Goal: Information Seeking & Learning: Understand process/instructions

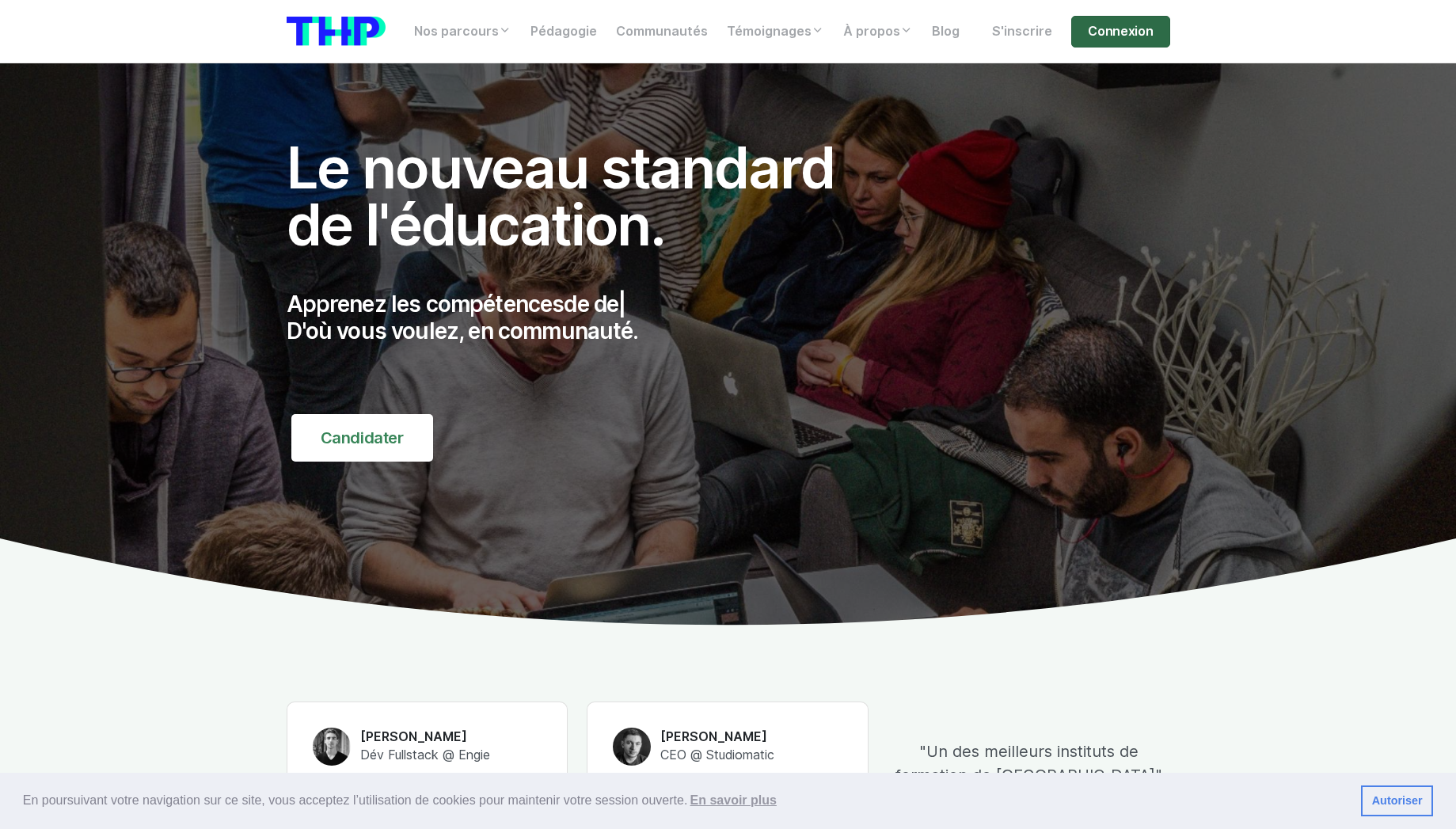
click at [1127, 32] on link "Connexion" at bounding box center [1120, 32] width 98 height 32
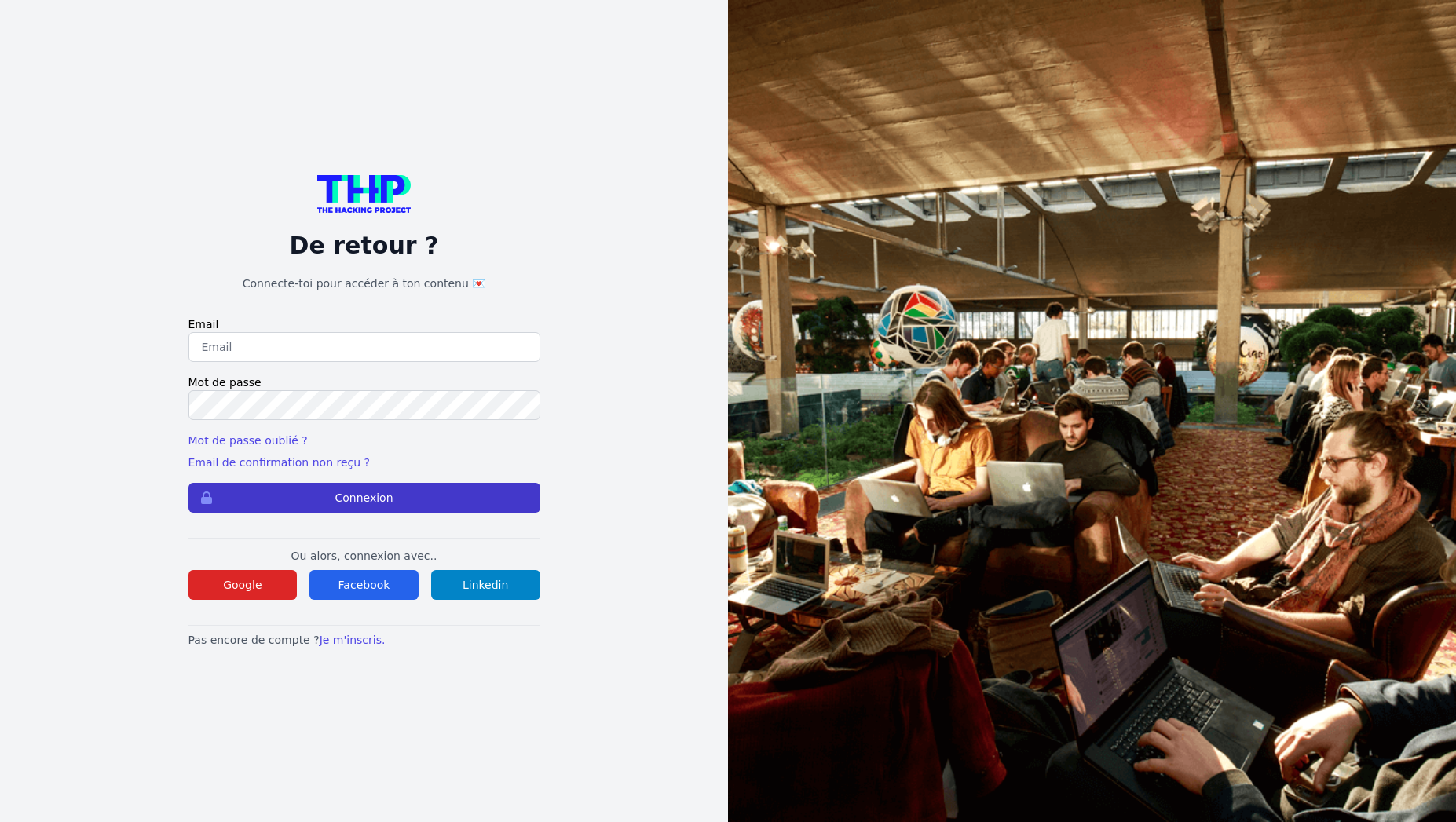
type input "clementine.fouque@gmail.com"
click at [389, 510] on button "Connexion" at bounding box center [364, 497] width 352 height 29
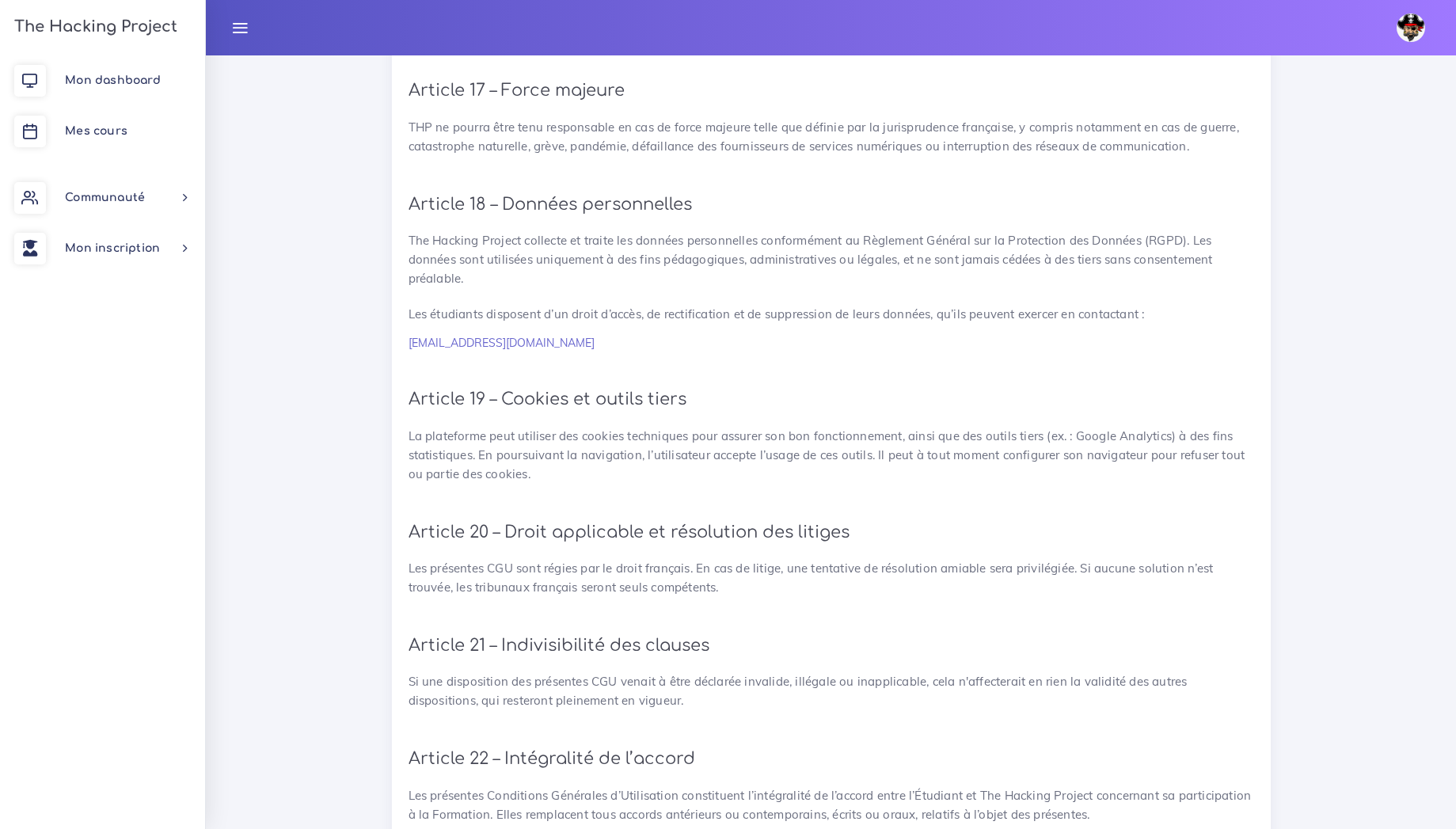
scroll to position [3352, 0]
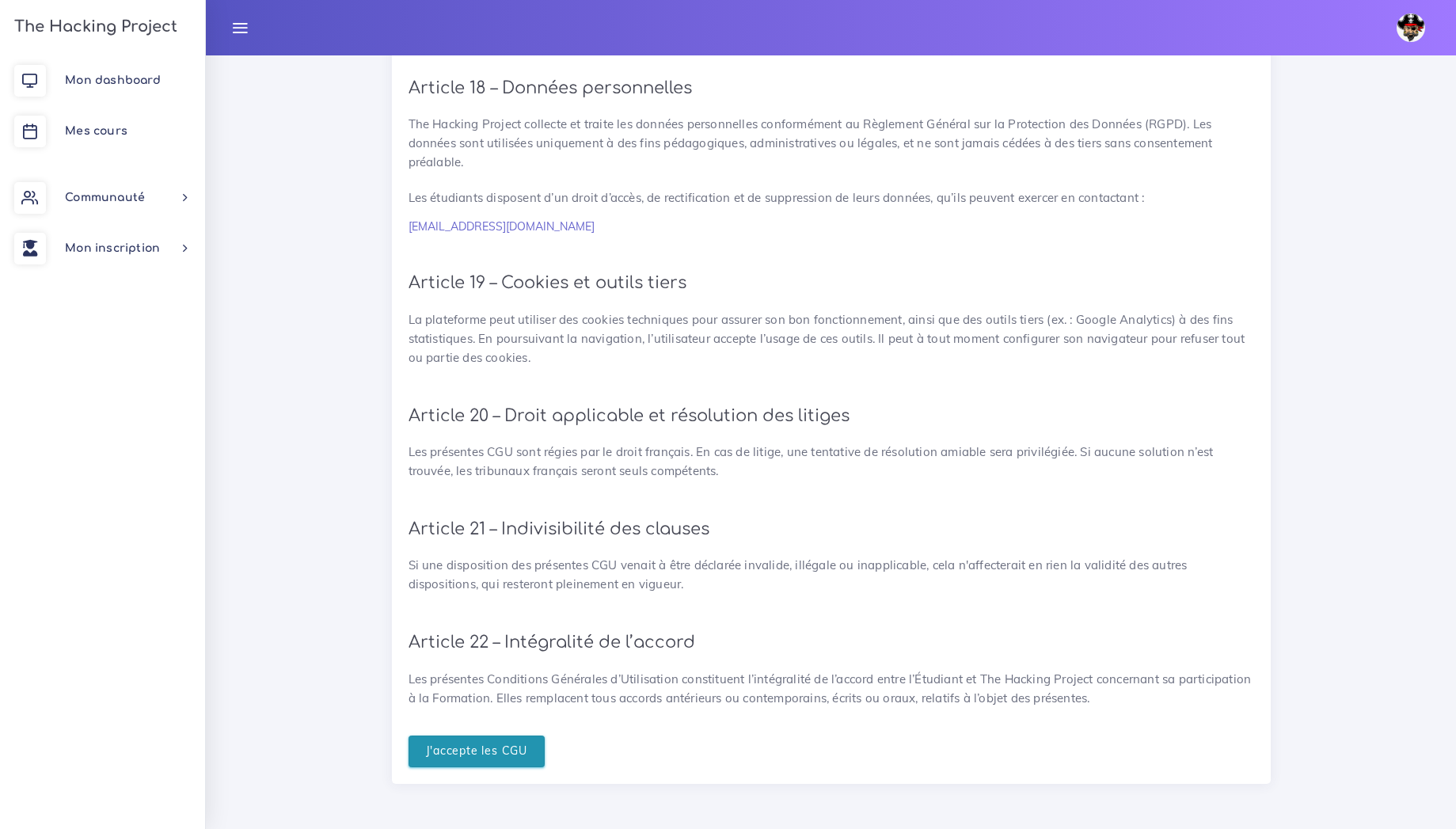
click at [489, 740] on input "J'accepte les CGU" at bounding box center [476, 752] width 137 height 33
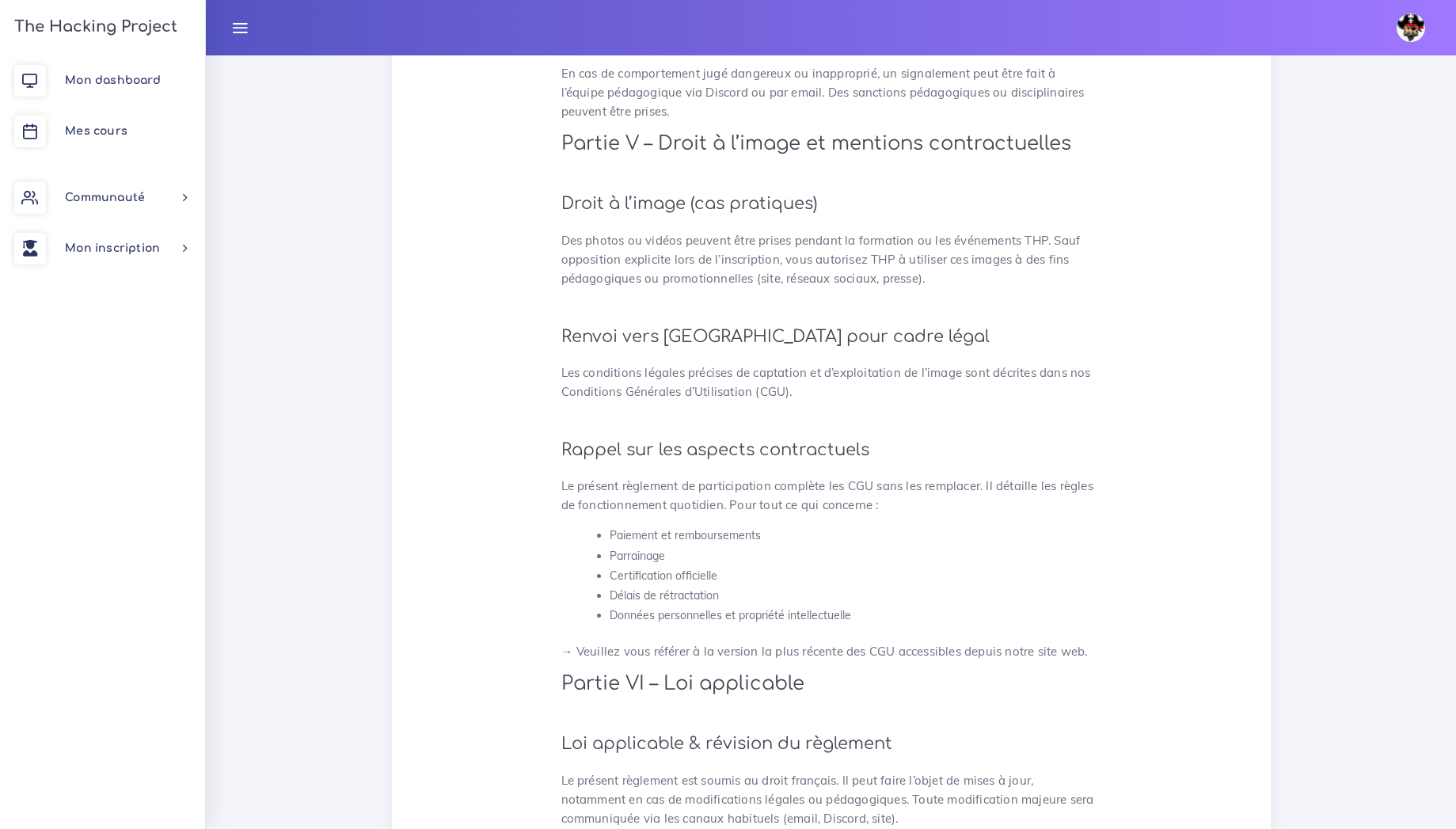
scroll to position [3990, 0]
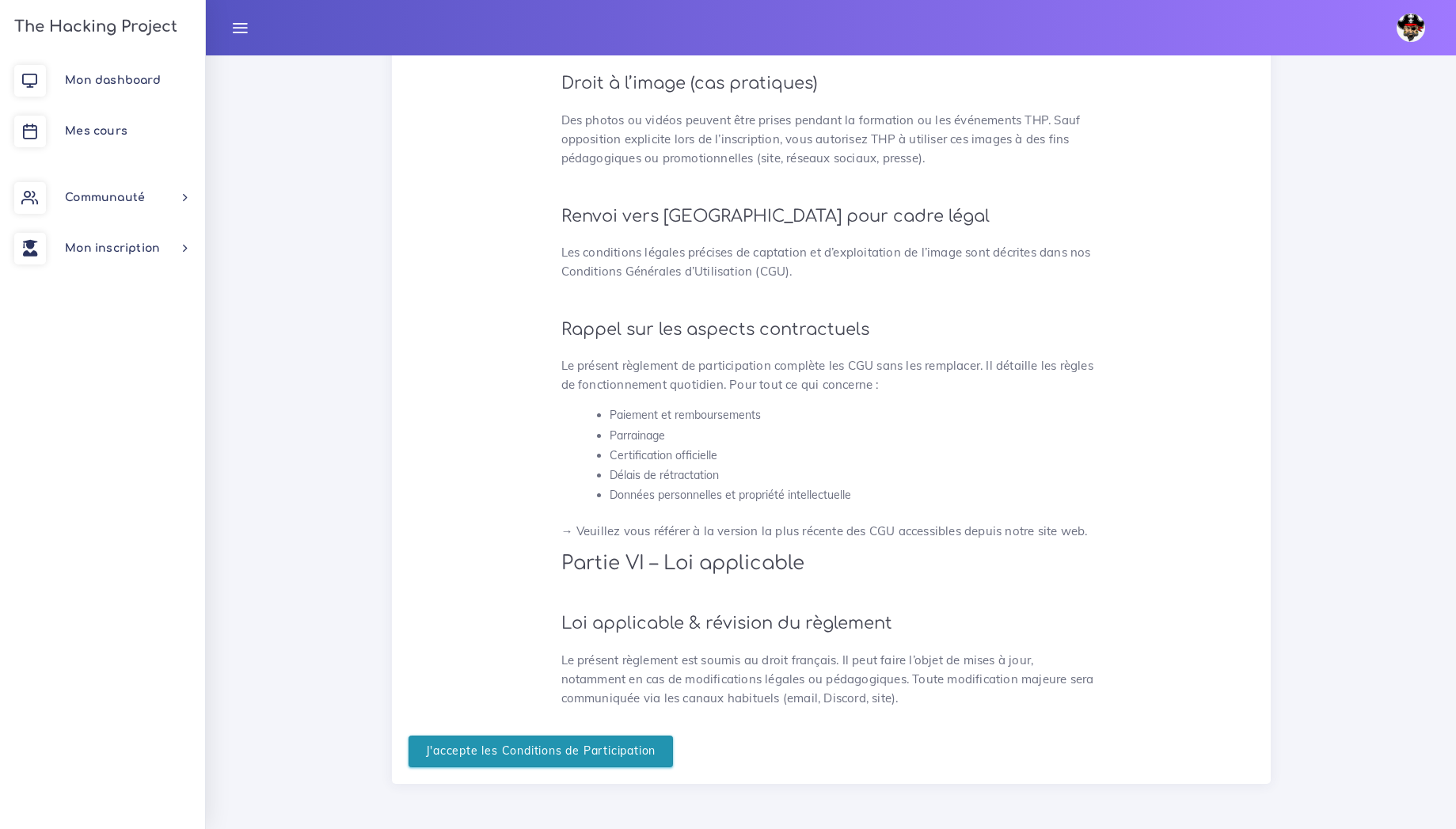
click at [489, 764] on input "J'accepte les Conditions de Participation" at bounding box center [540, 752] width 265 height 33
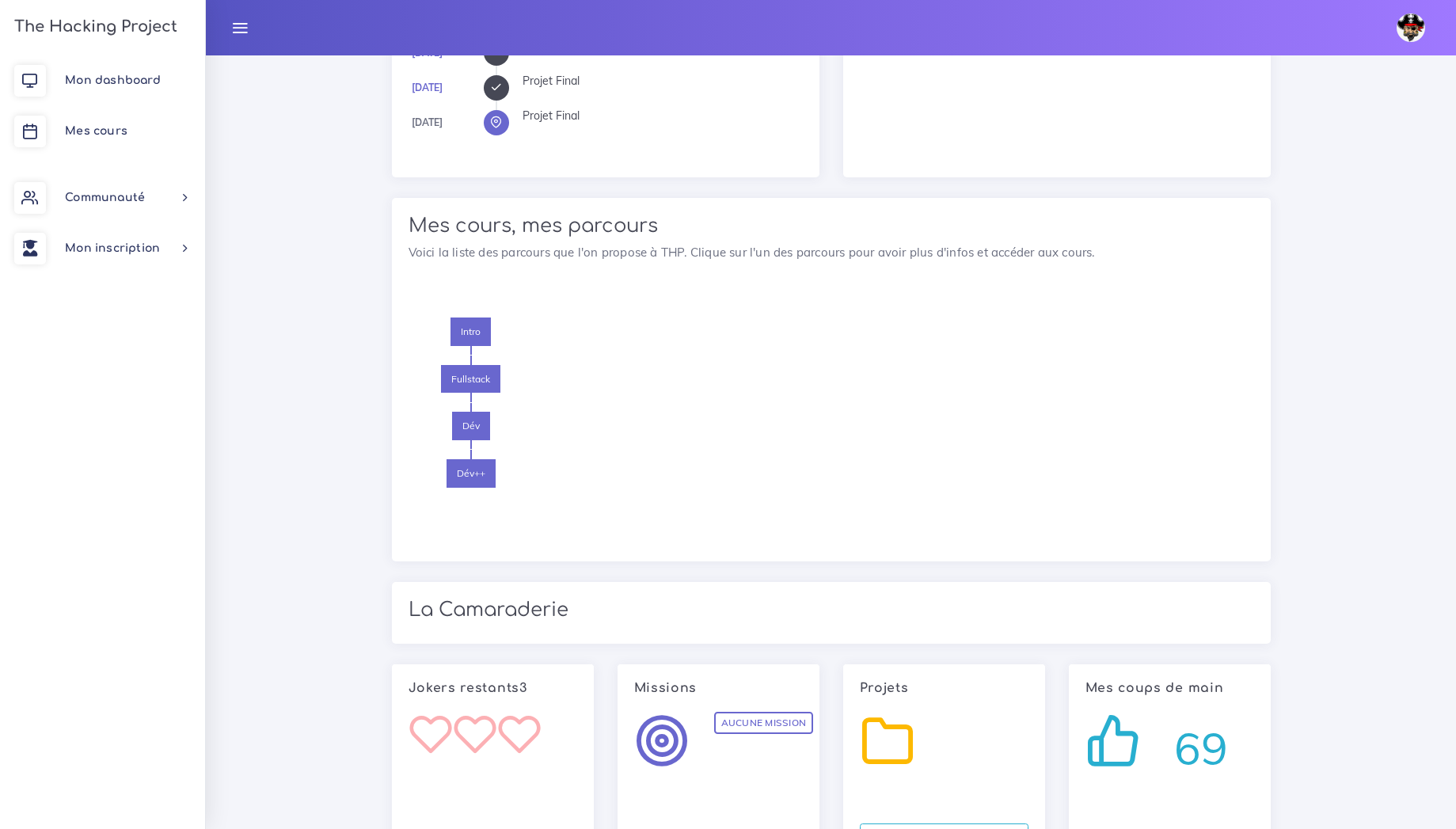
scroll to position [883, 0]
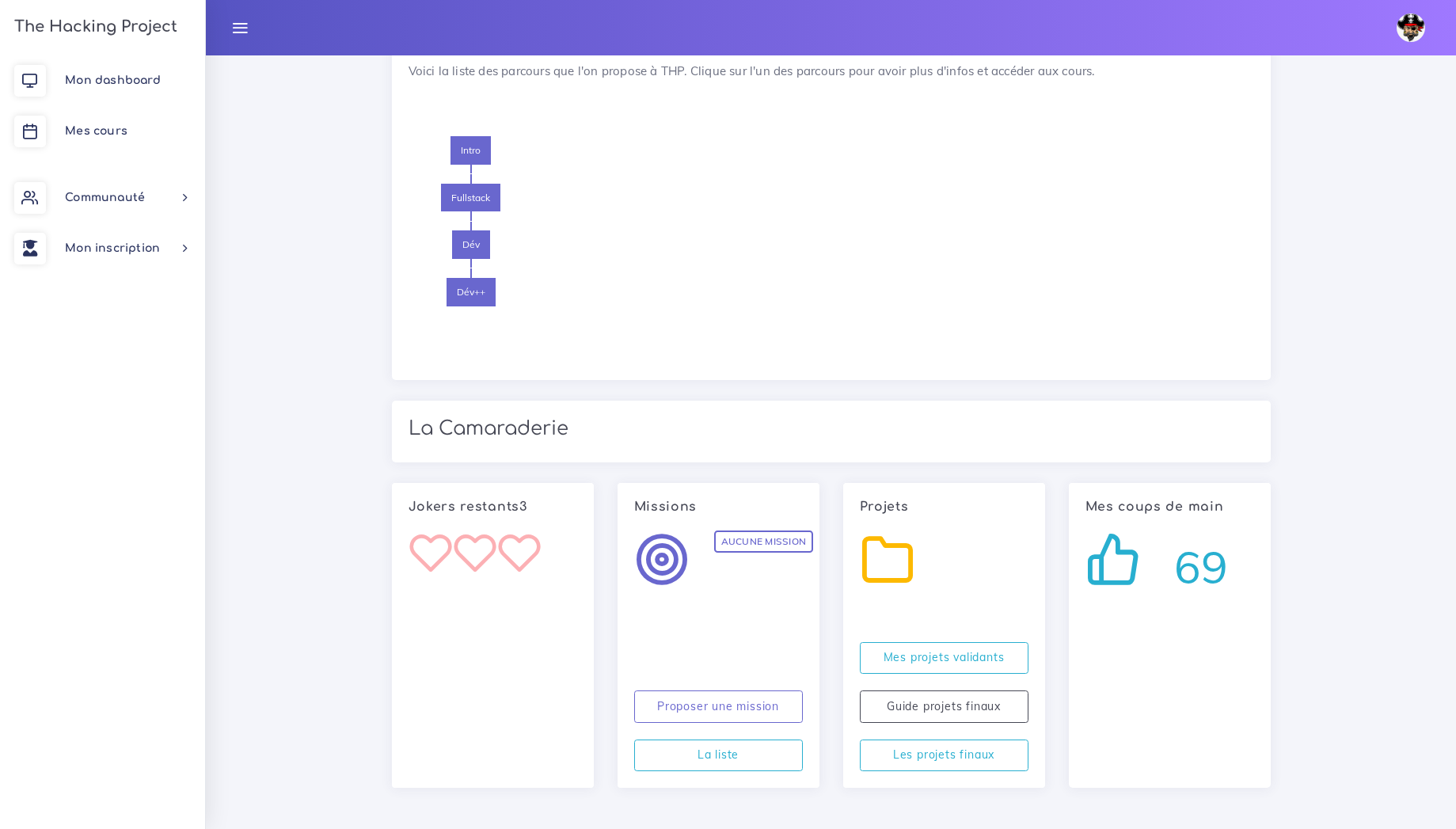
click at [466, 551] on icon at bounding box center [475, 553] width 44 height 45
click at [120, 86] on link "Mon dashboard" at bounding box center [102, 80] width 206 height 51
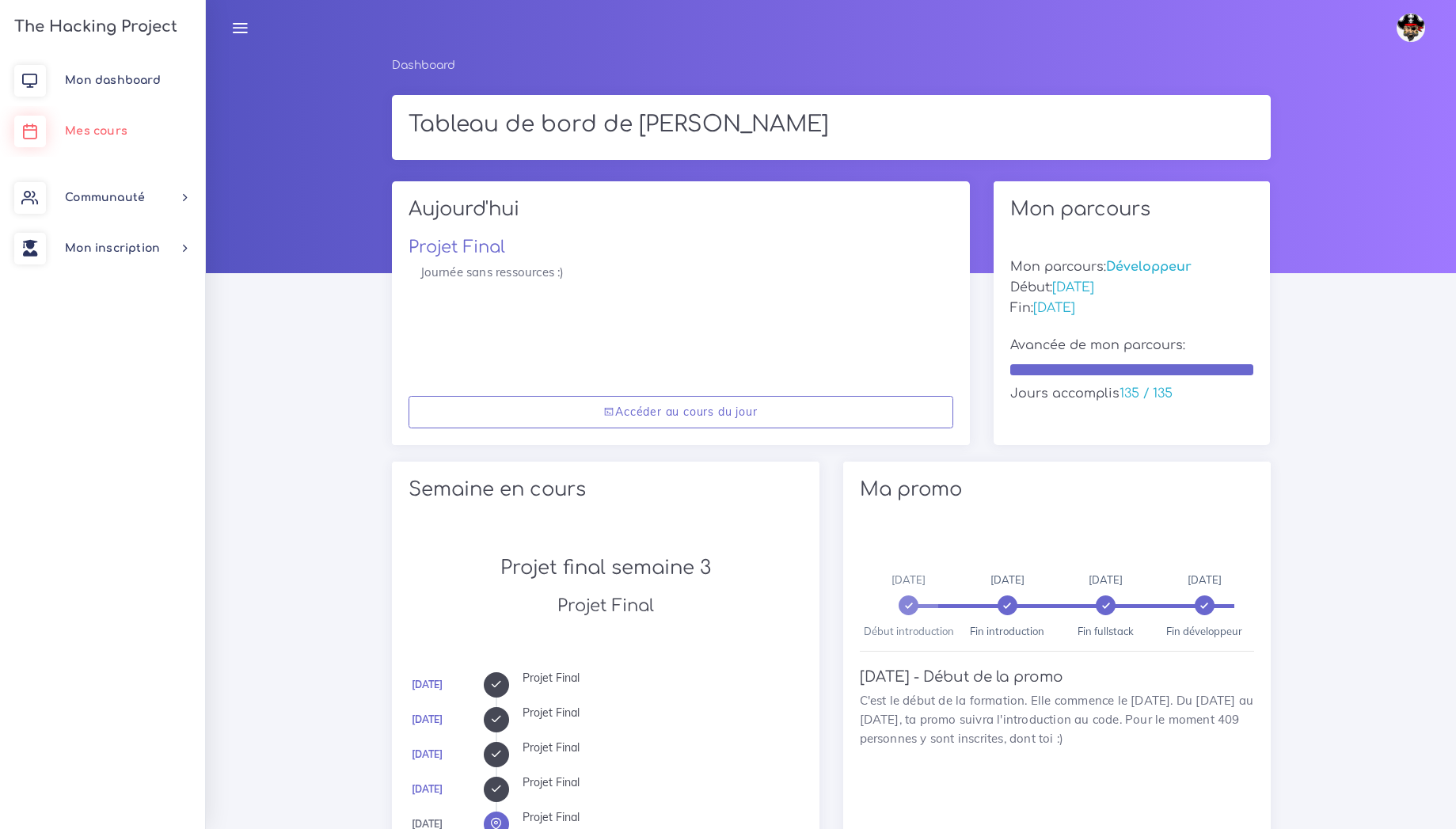
click at [111, 123] on link "Mes cours" at bounding box center [102, 131] width 206 height 51
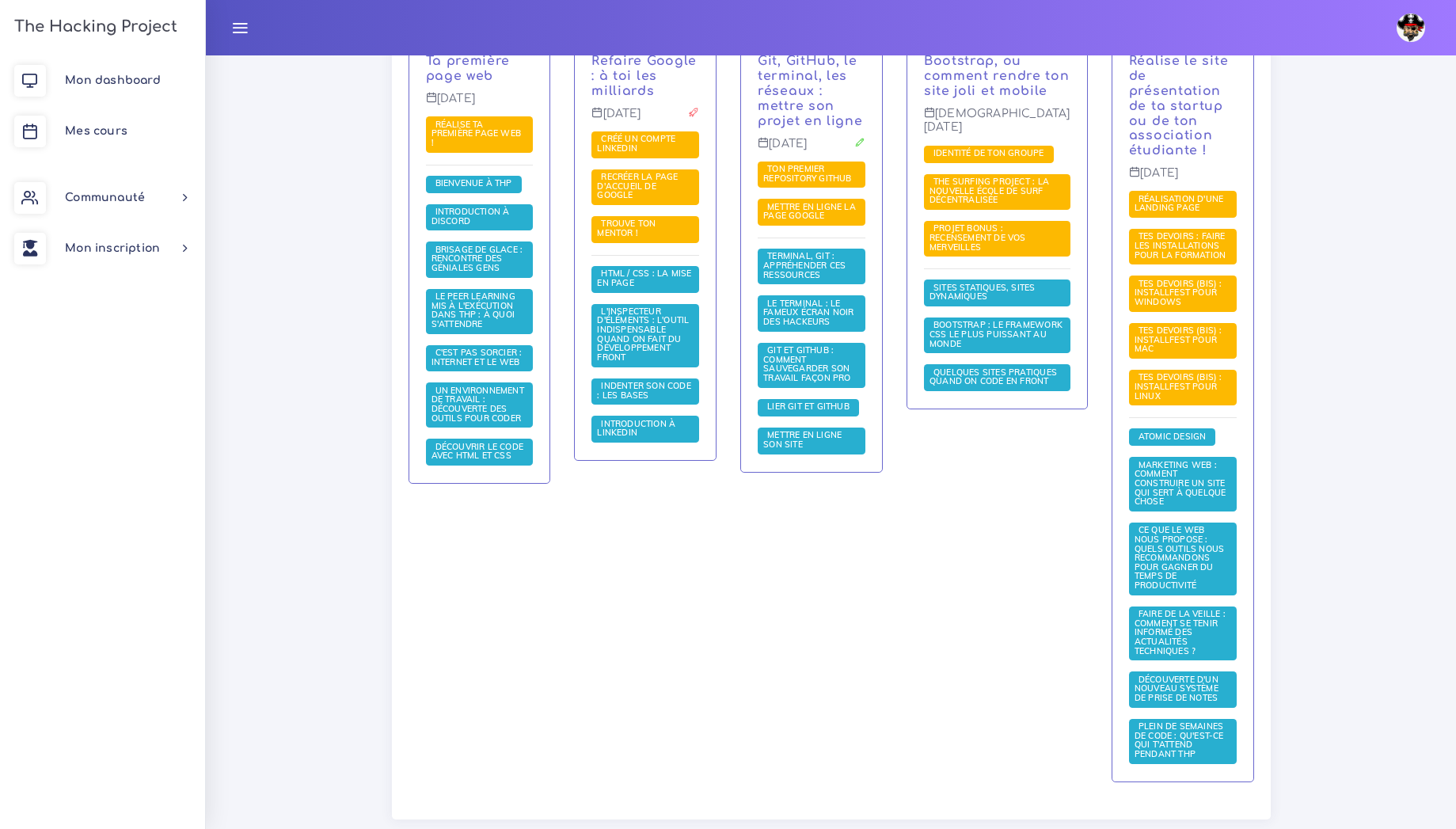
scroll to position [446, 0]
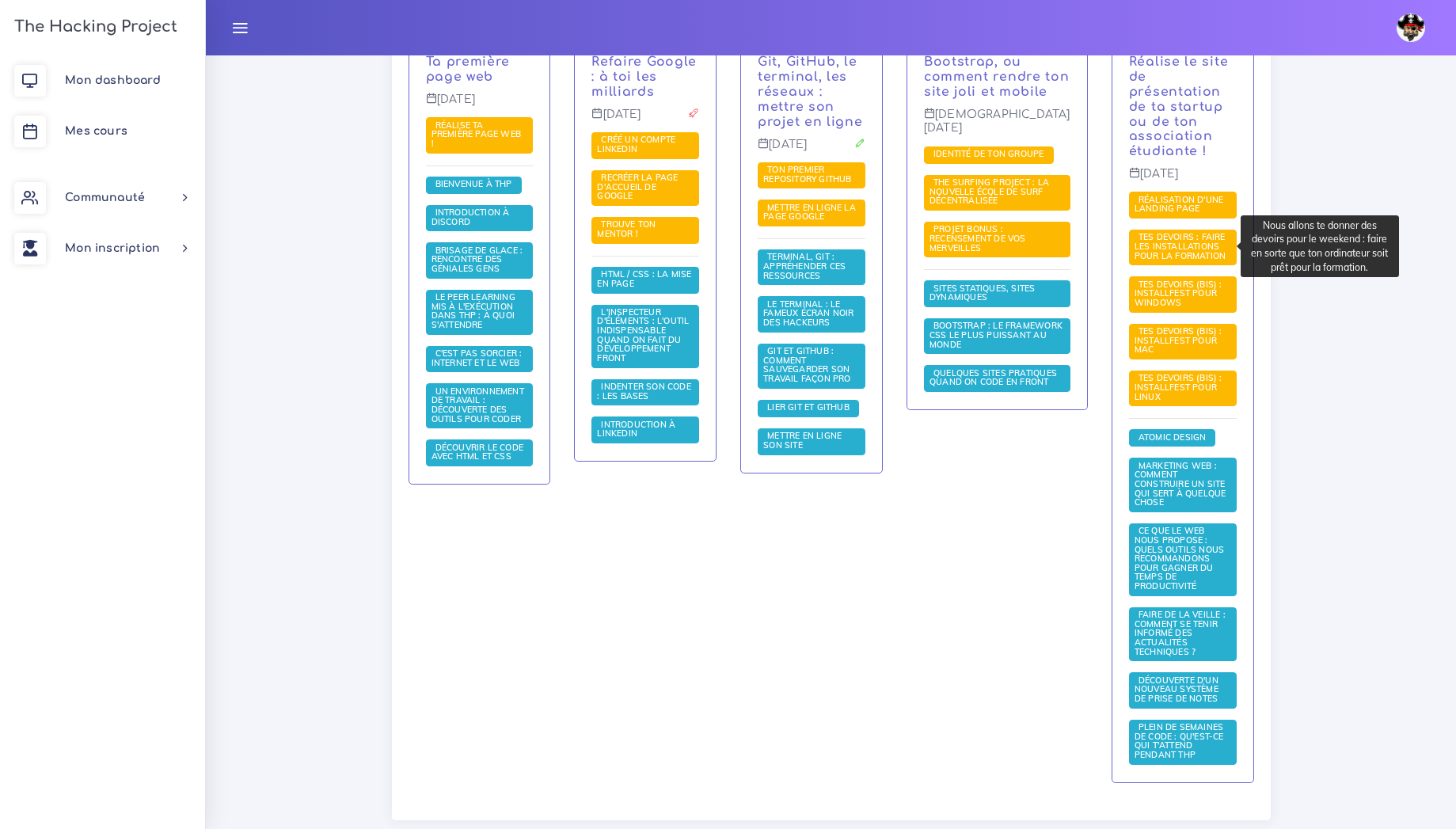
click at [1184, 248] on span "Tes devoirs : faire les installations pour la formation" at bounding box center [1183, 246] width 96 height 30
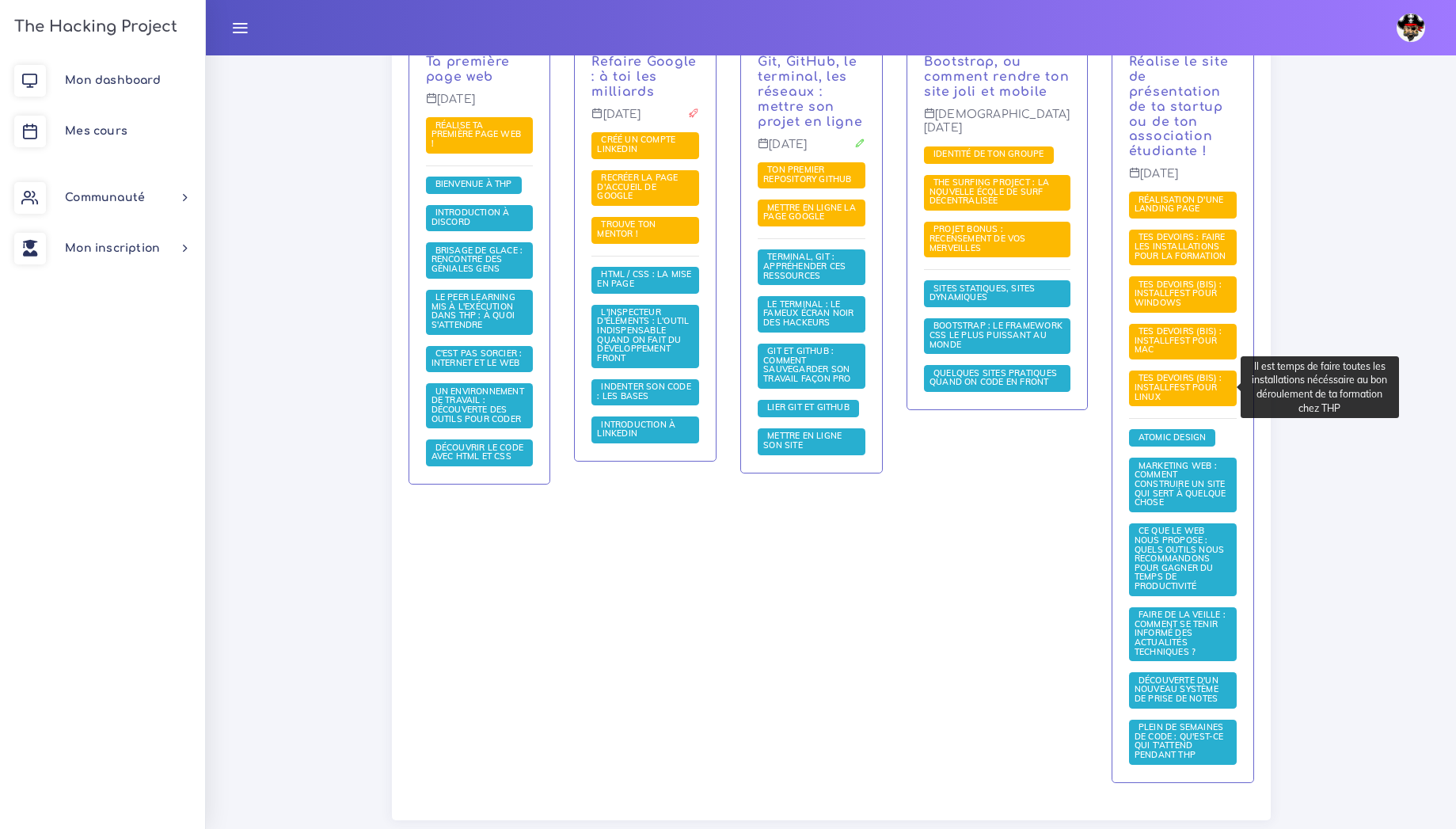
click at [1162, 380] on span "Tes devoirs (bis) : Installfest pour Linux" at bounding box center [1179, 386] width 88 height 30
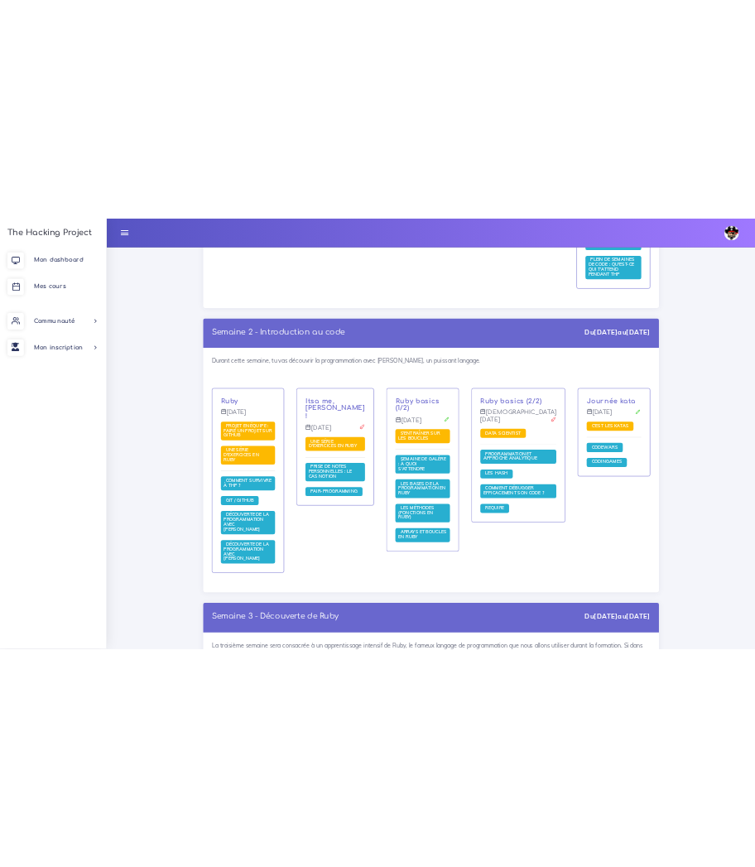
scroll to position [1145, 0]
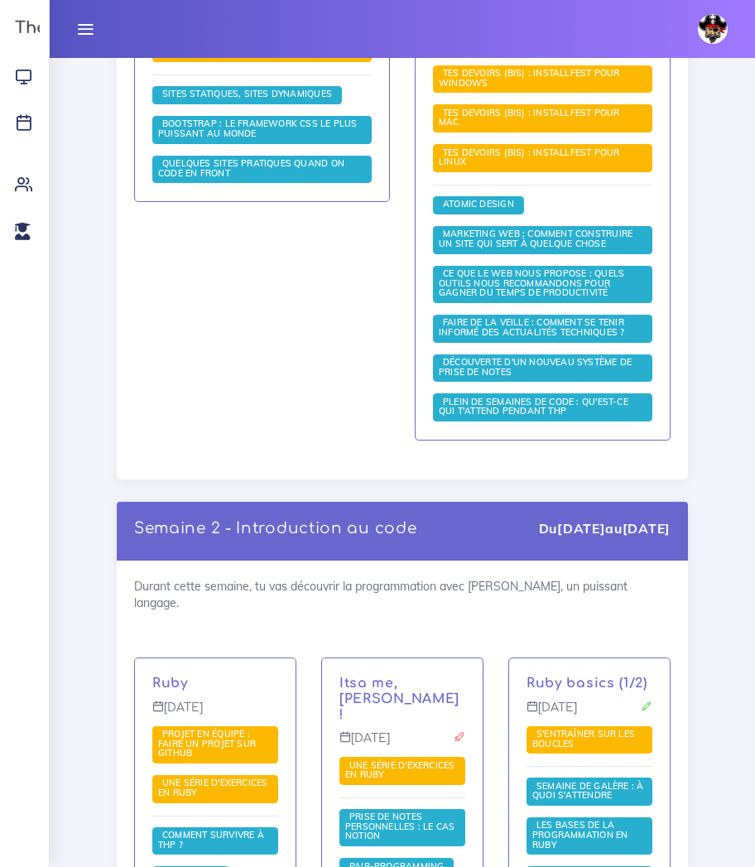
click at [341, 287] on div "Bootstrap, ou comment rendre ton site joli et mobile Jeudi 24 sept. Identité de…" at bounding box center [262, 172] width 281 height 582
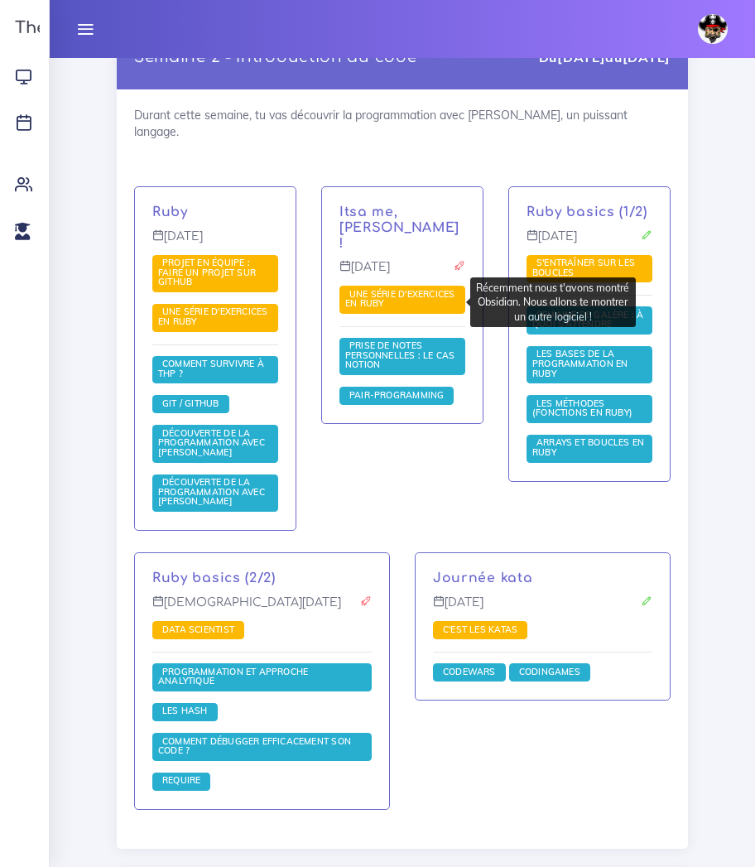
scroll to position [1621, 0]
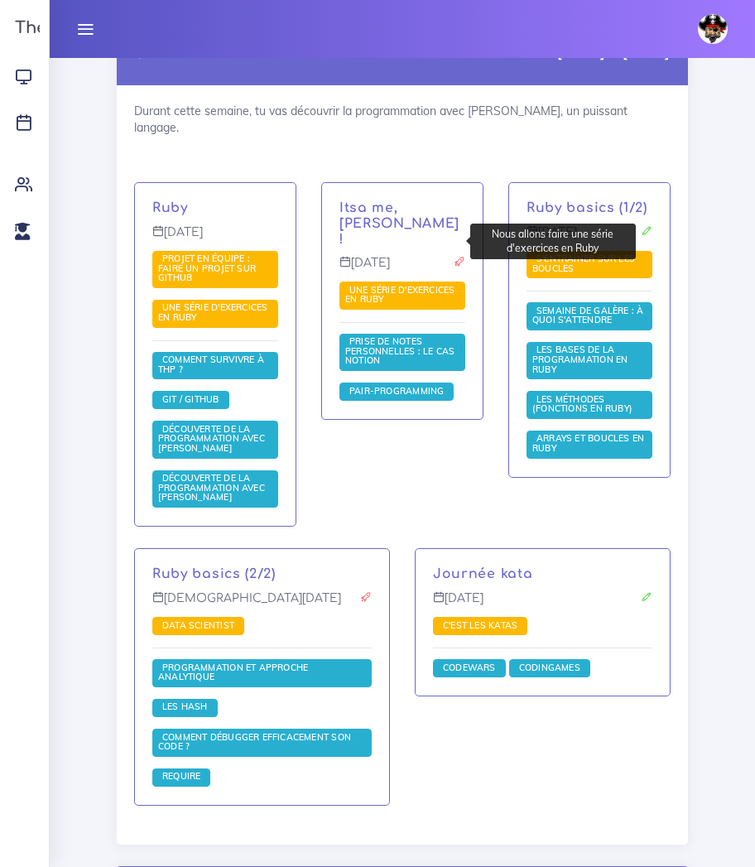
click at [412, 284] on link "Une série d'exercices en Ruby" at bounding box center [399, 295] width 109 height 22
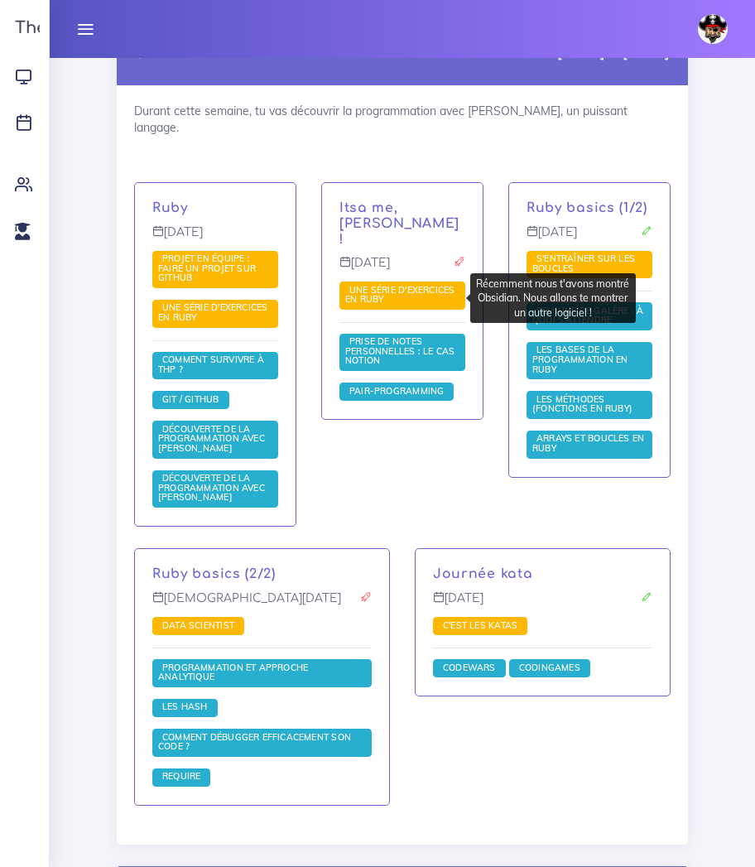
click at [398, 335] on span "Prise de notes personnelles : le cas Notion" at bounding box center [399, 350] width 109 height 31
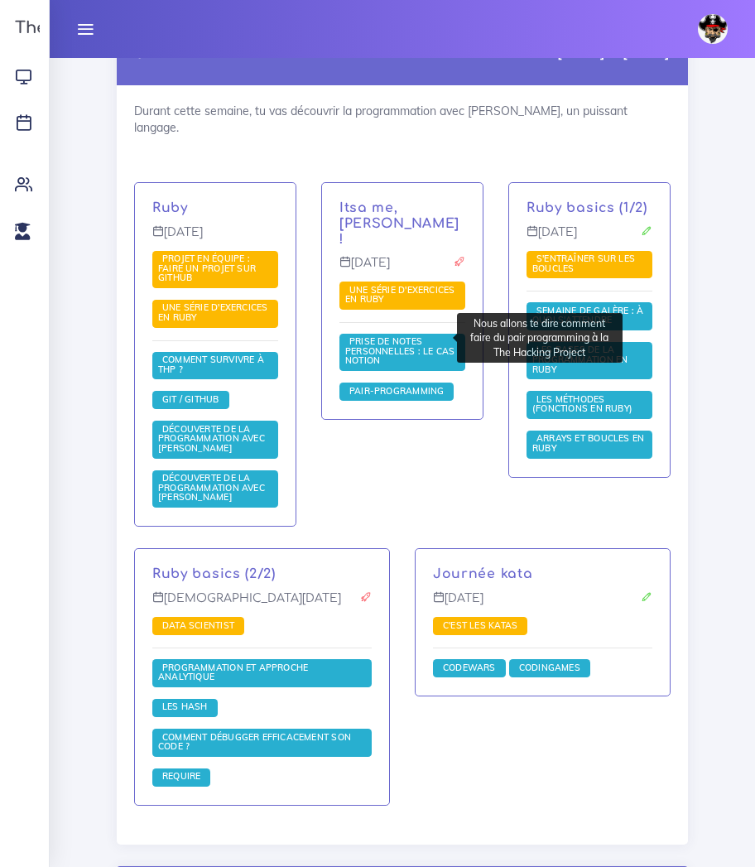
click at [398, 385] on span "Pair-Programming" at bounding box center [396, 391] width 103 height 12
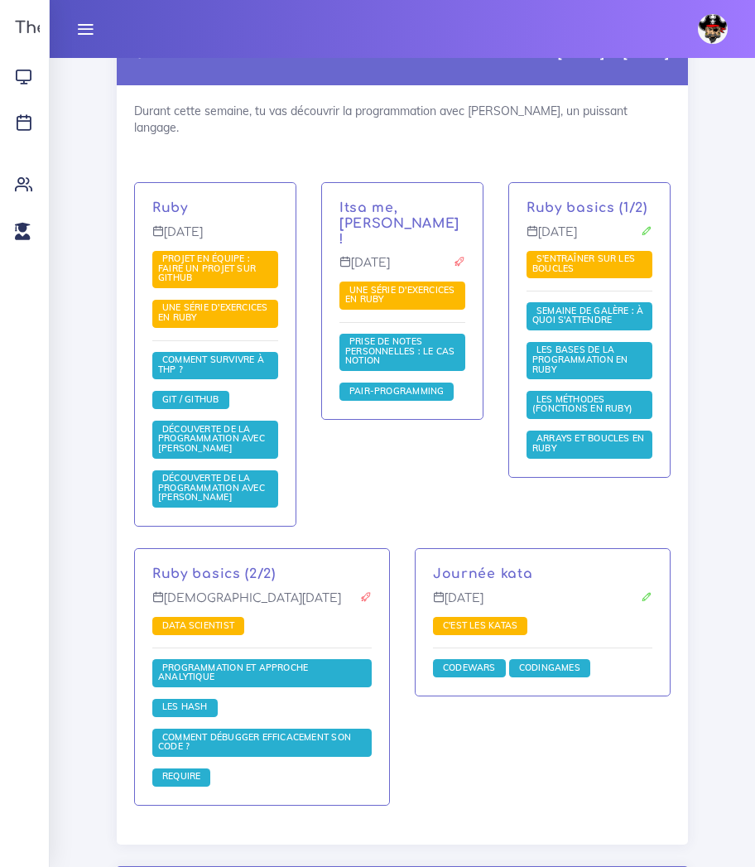
click at [394, 434] on div "Itsa me, Mario ! Mardi 29 sept. Une série d'exercices en Ruby Prise de notes pe…" at bounding box center [402, 365] width 187 height 366
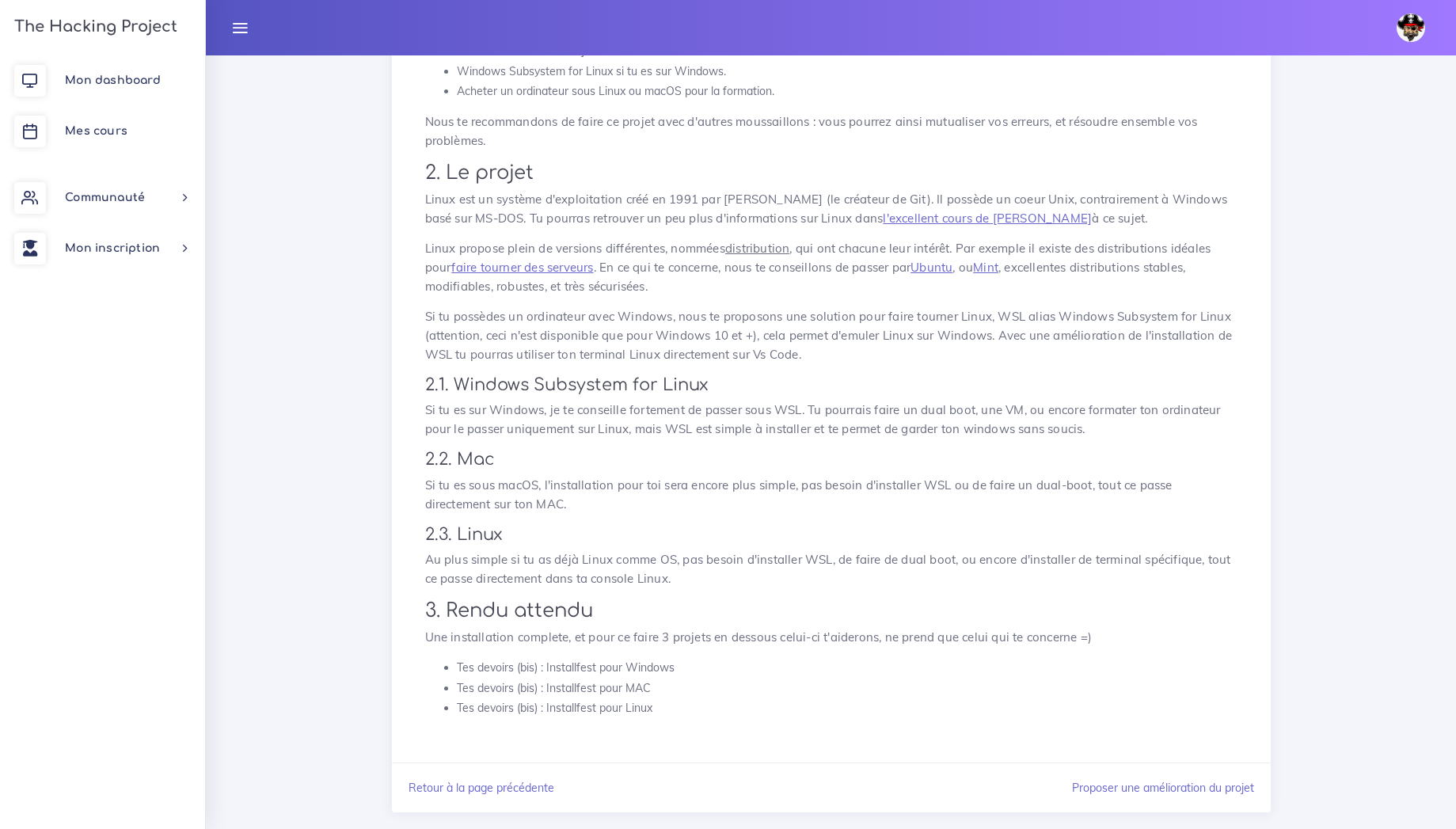
scroll to position [394, 0]
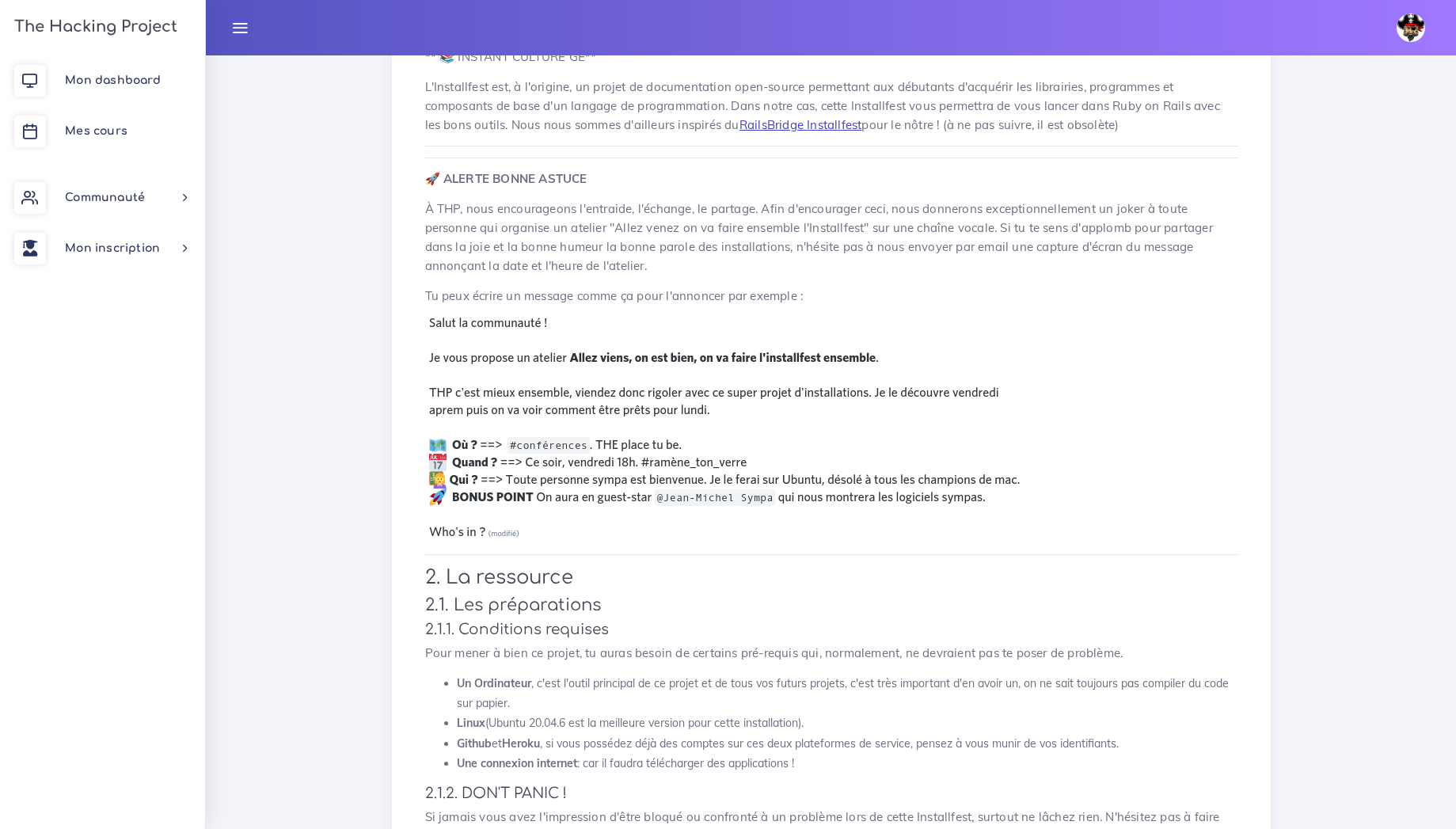
scroll to position [449, 0]
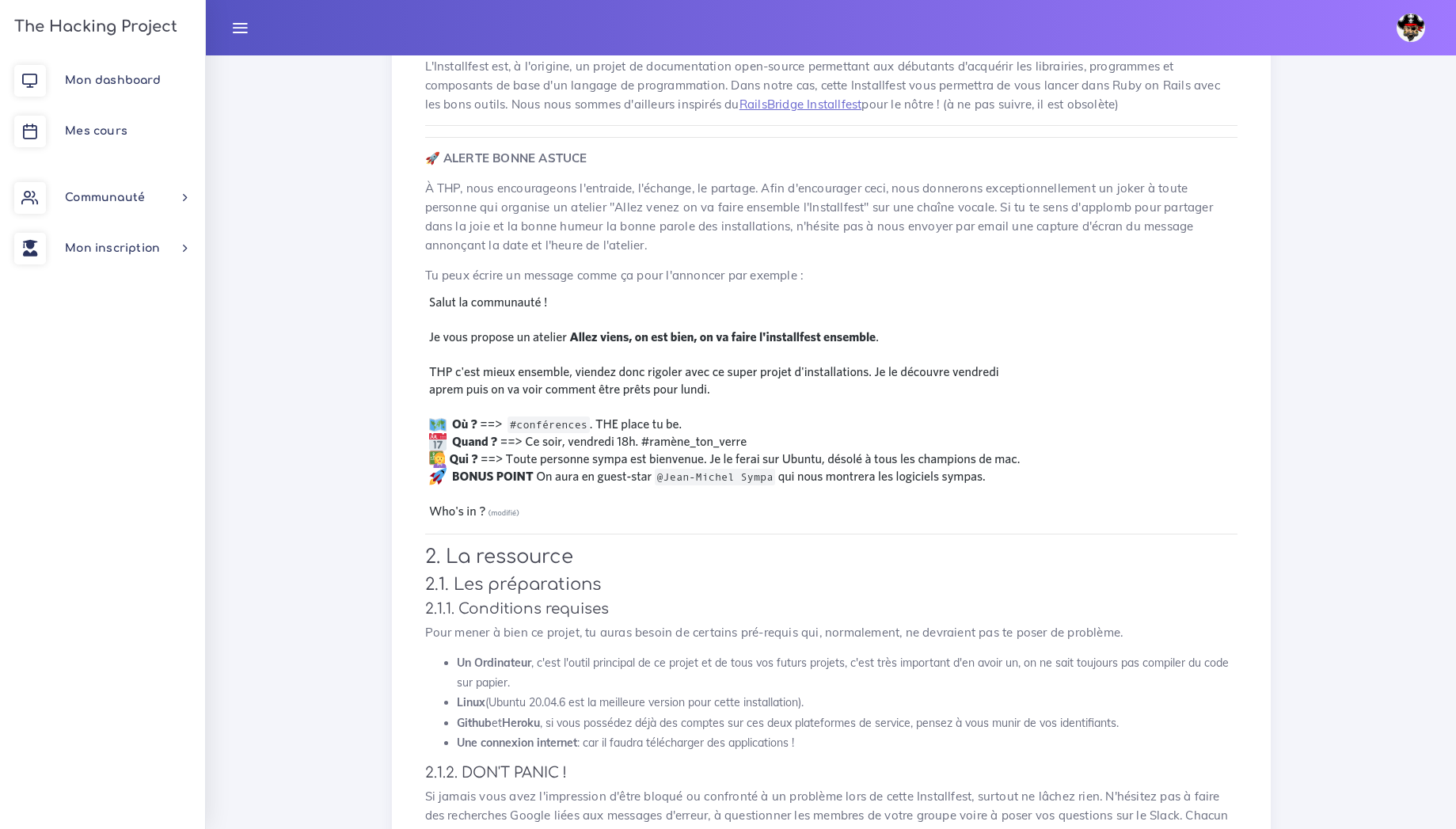
click at [741, 442] on img at bounding box center [726, 409] width 601 height 227
click at [728, 442] on img at bounding box center [726, 409] width 601 height 227
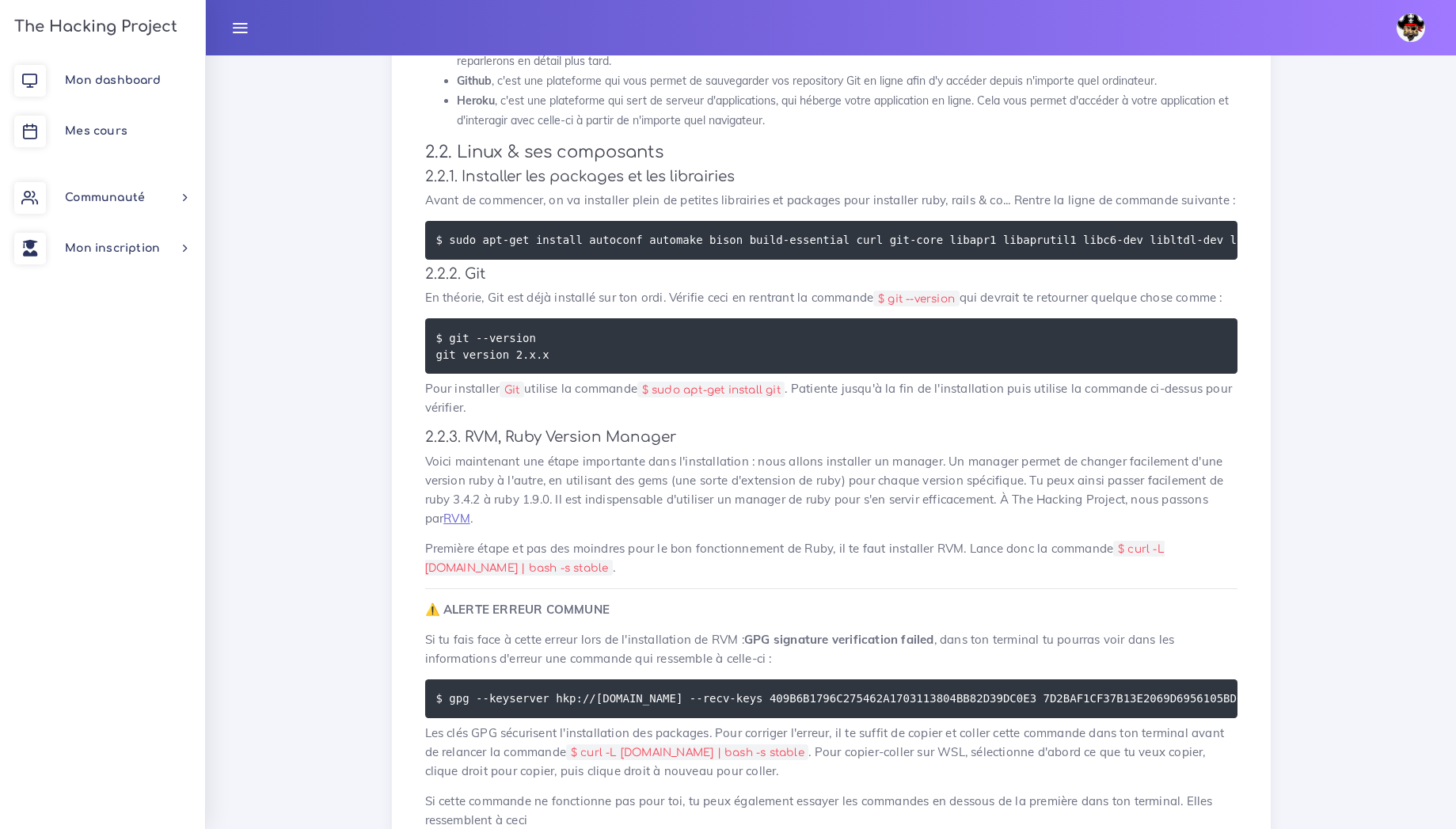
scroll to position [1385, 0]
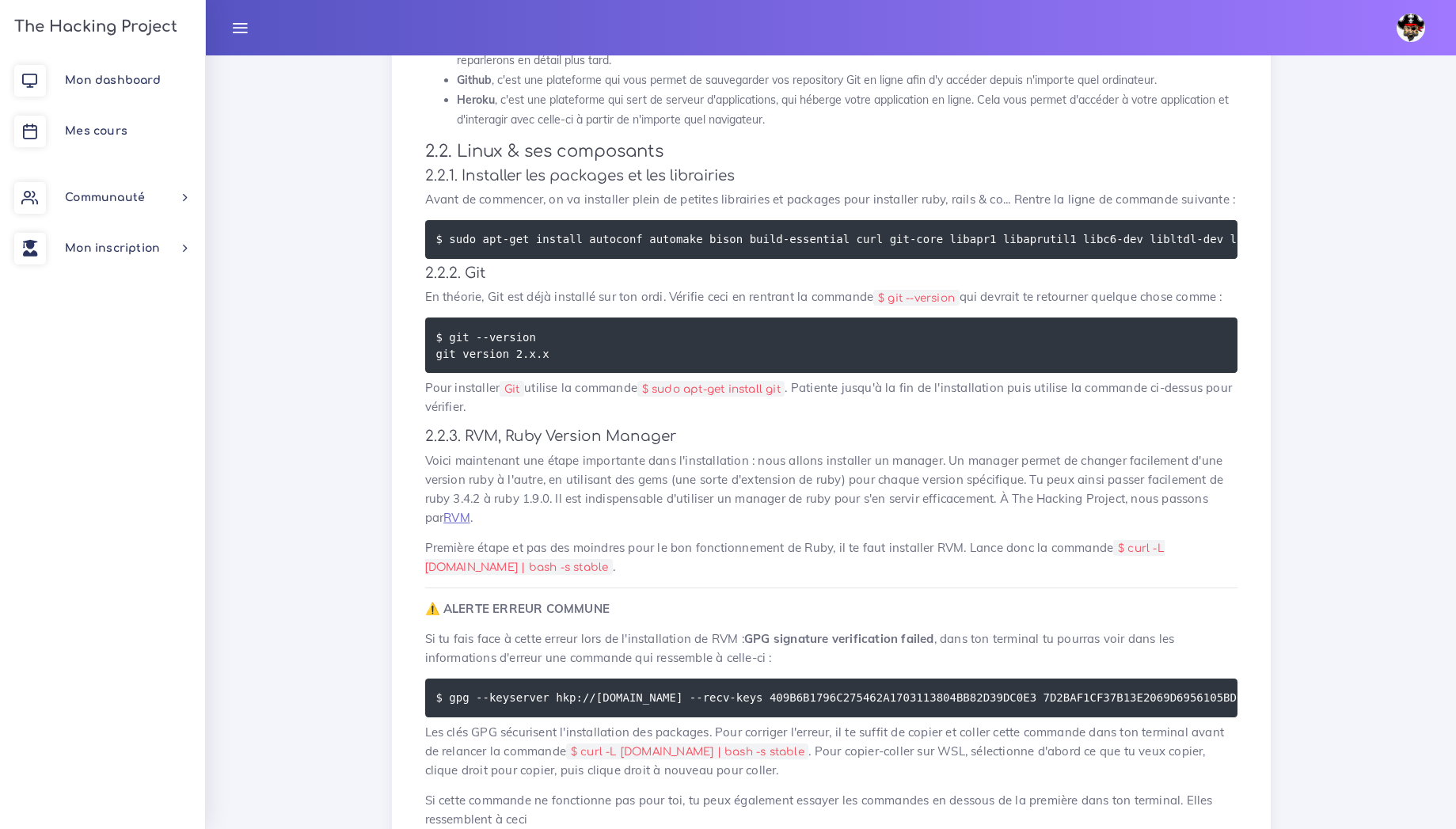
click at [799, 230] on code "$ sudo apt-get install autoconf automake bison build-essential curl git-core li…" at bounding box center [1349, 239] width 1827 height 17
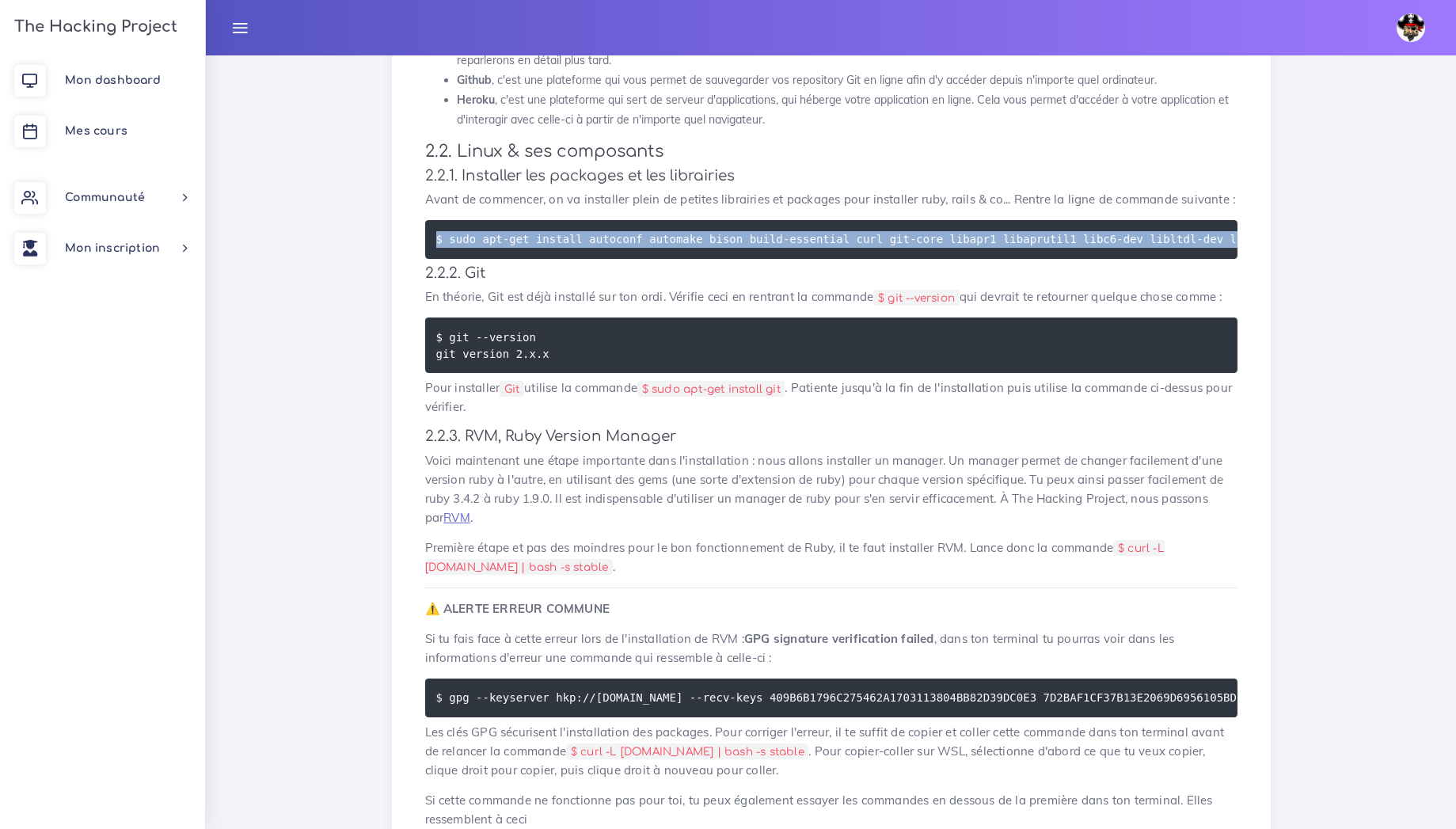
click at [799, 230] on code "$ sudo apt-get install autoconf automake bison build-essential curl git-core li…" at bounding box center [1349, 239] width 1827 height 17
drag, startPoint x: 449, startPoint y: 204, endPoint x: 1269, endPoint y: 206, distance: 820.0
click at [1269, 206] on div "Tes devoirs (bis) : Installfest pour Linux Il est temps de faire toutes les ins…" at bounding box center [831, 410] width 879 height 3260
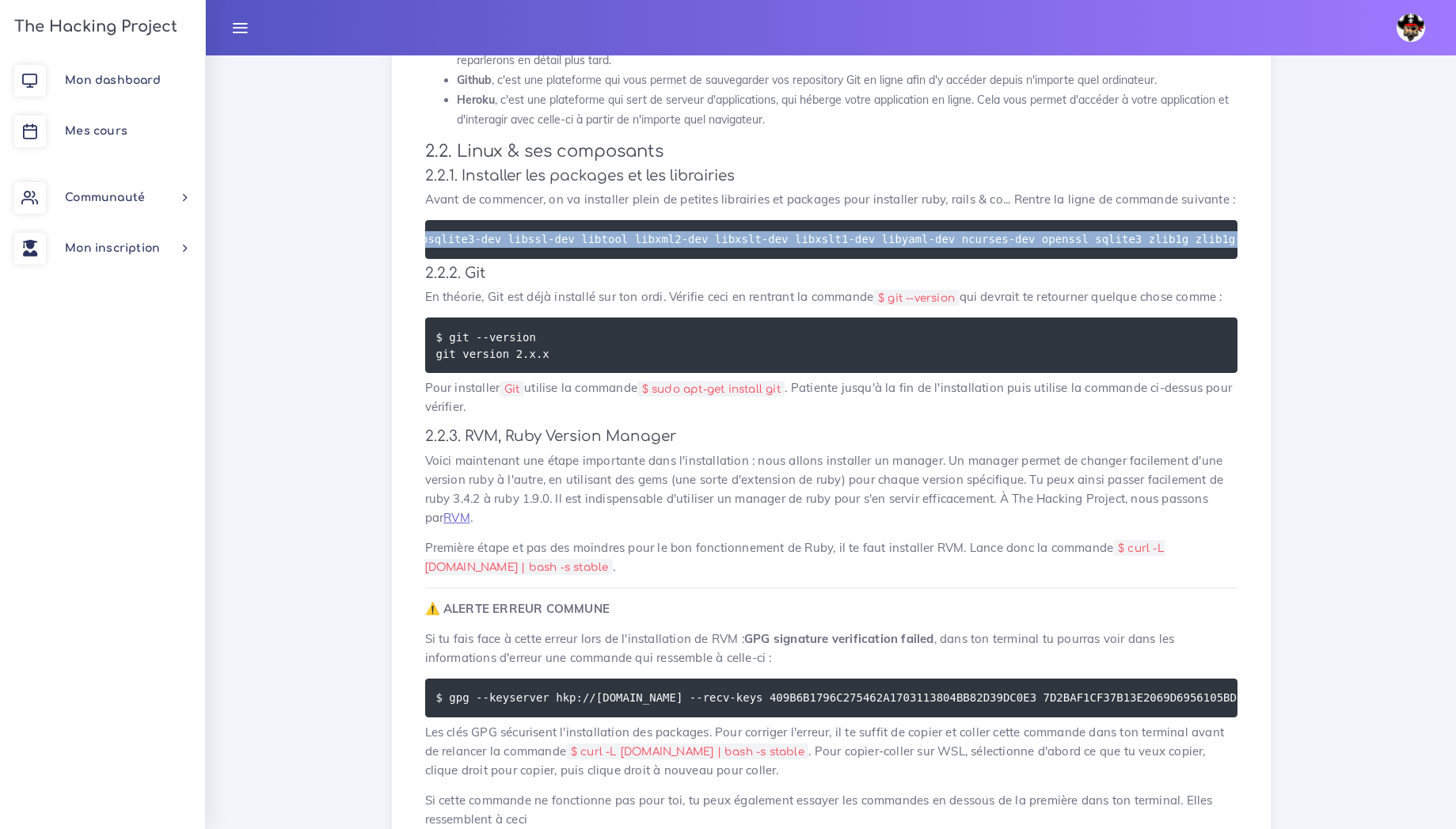
copy code "sudo apt-get install autoconf automake bison build-essential curl git-core liba…"
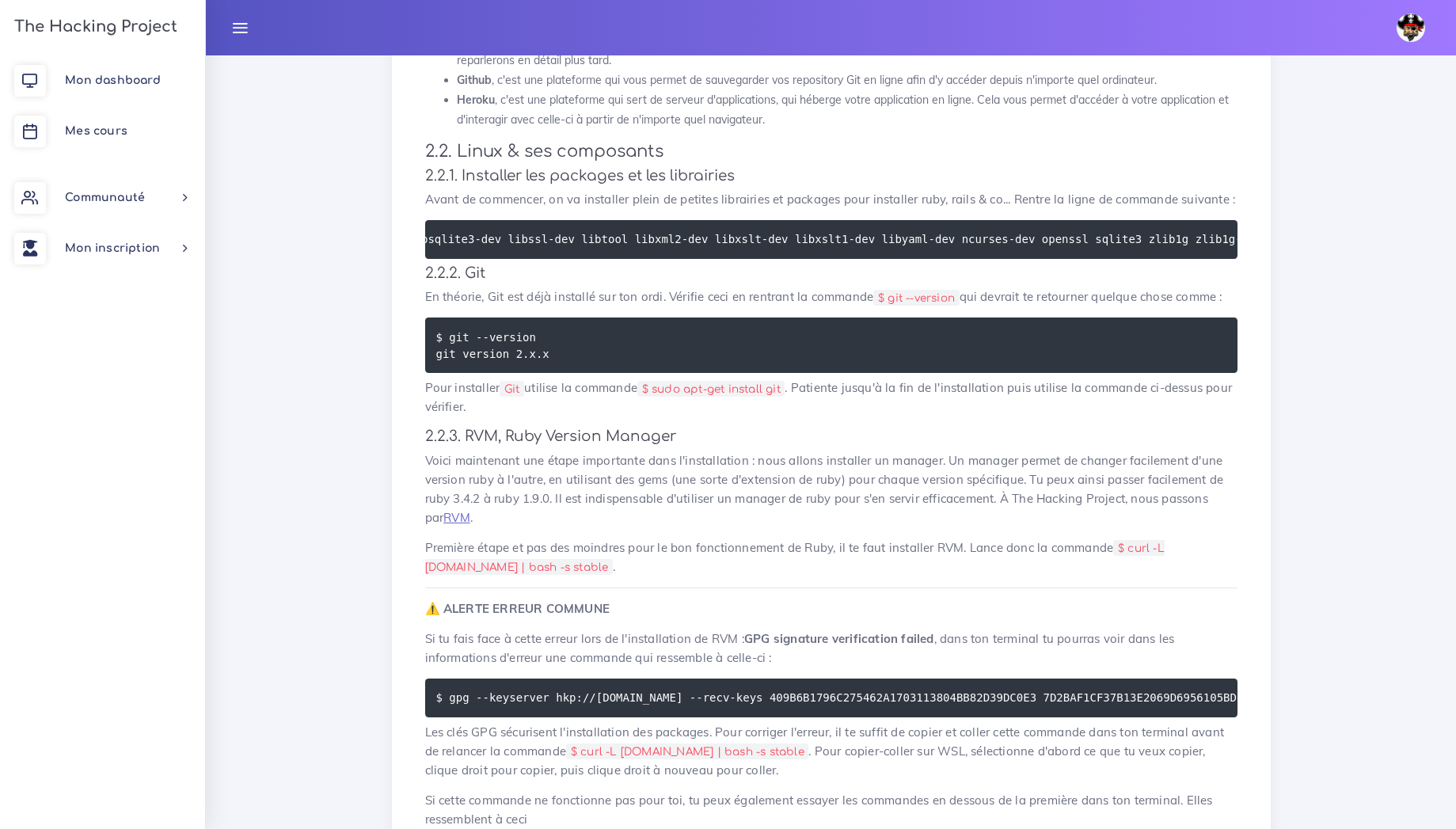
click at [228, 495] on div "Dashboard Les projets Tes devoirs (bis) : Installfest pour Linux Tes devoirs (b…" at bounding box center [831, 403] width 1250 height 3465
drag, startPoint x: 554, startPoint y: 311, endPoint x: 451, endPoint y: 306, distance: 103.1
click at [451, 317] on pre "$ git --version git version 2.x.x" at bounding box center [832, 345] width 813 height 55
copy code "git --version"
click at [303, 478] on div "Dashboard Les projets Tes devoirs (bis) : Installfest pour Linux Tes devoirs (b…" at bounding box center [831, 403] width 1250 height 3465
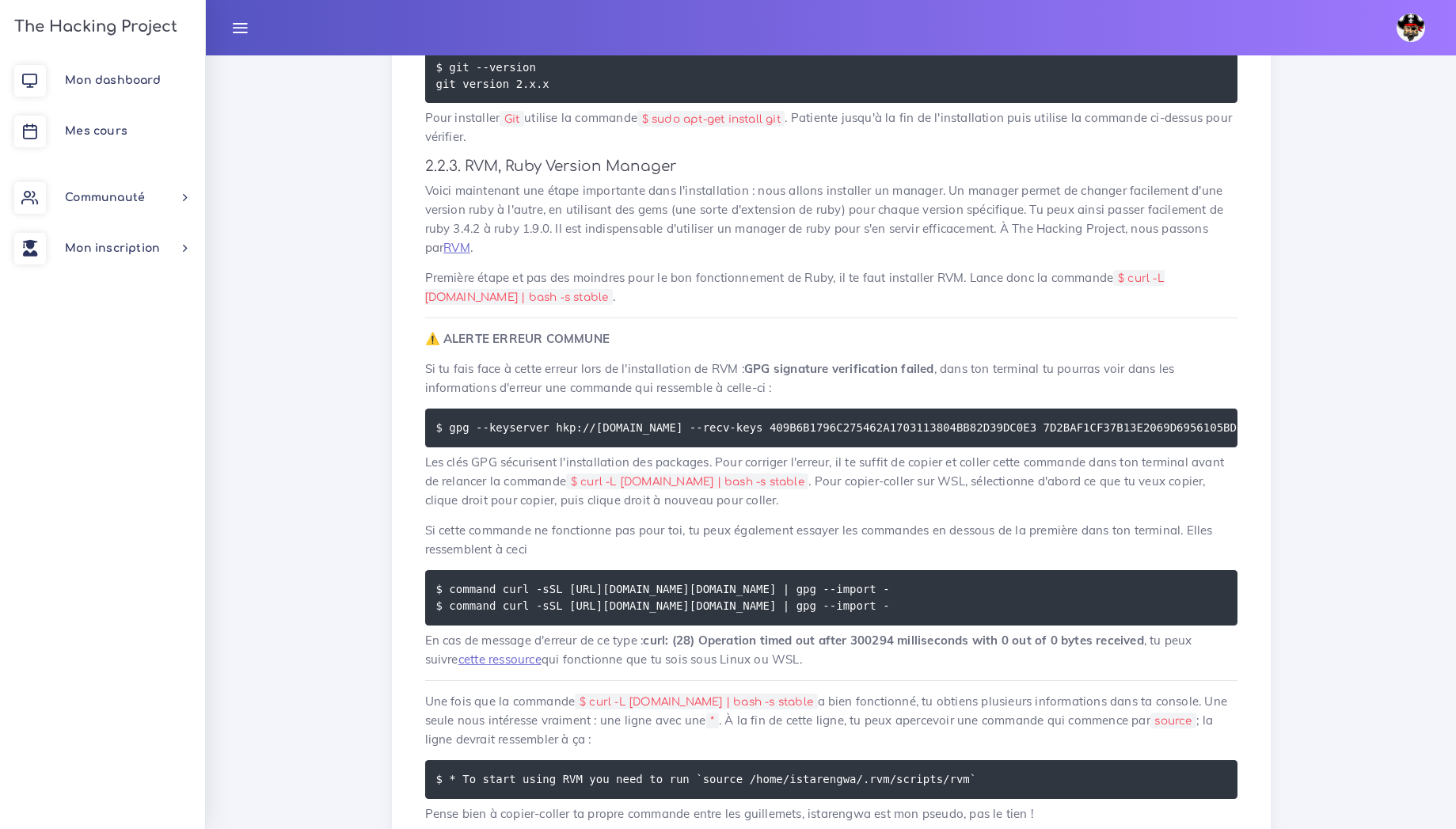
scroll to position [1658, 0]
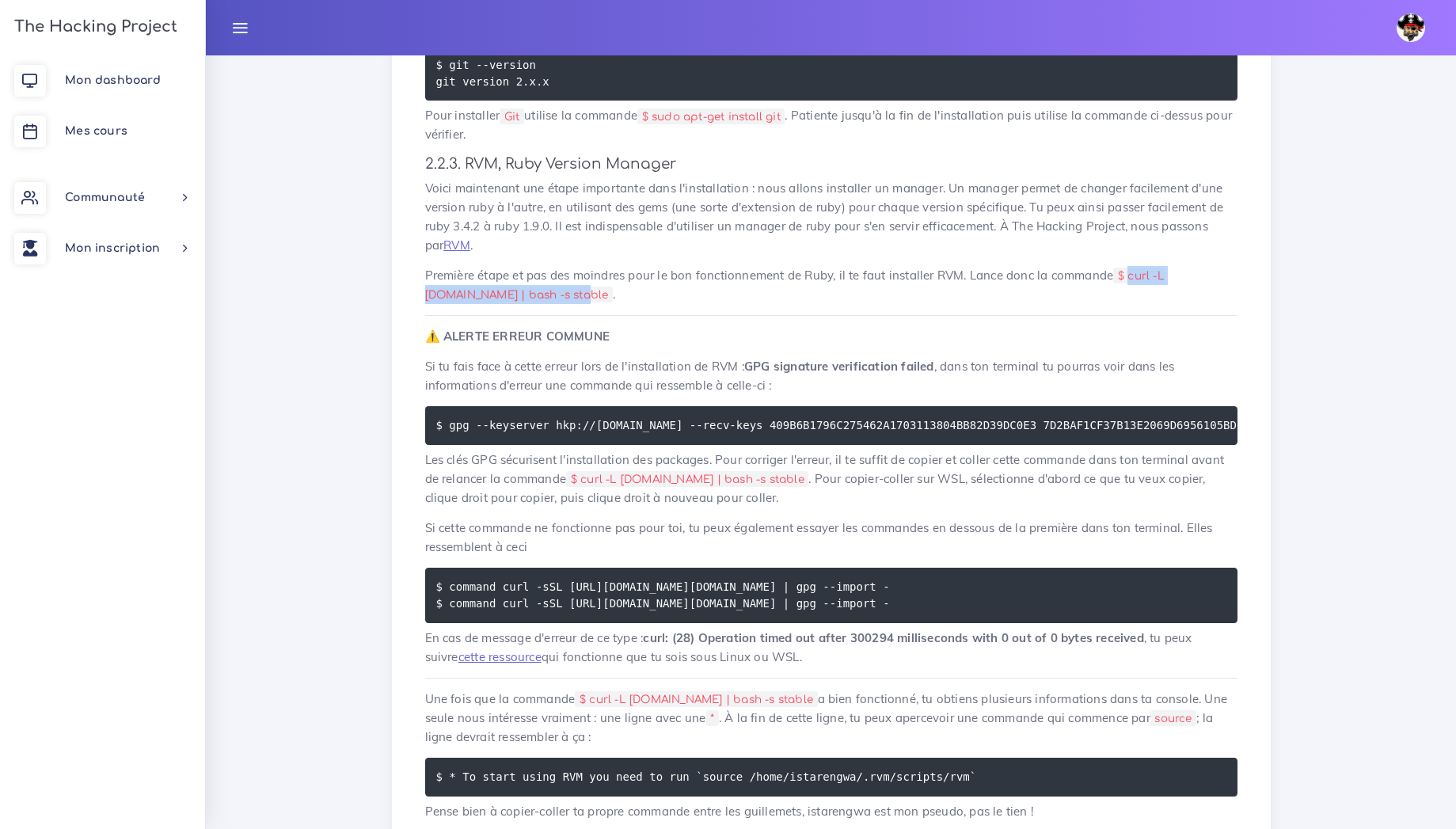
drag, startPoint x: 1134, startPoint y: 251, endPoint x: 505, endPoint y: 271, distance: 629.3
click at [505, 271] on code "$ curl -L get.rvm.io | bash -s stable" at bounding box center [795, 285] width 740 height 35
copy code "curl -L get.rvm.io | bash -s stable"
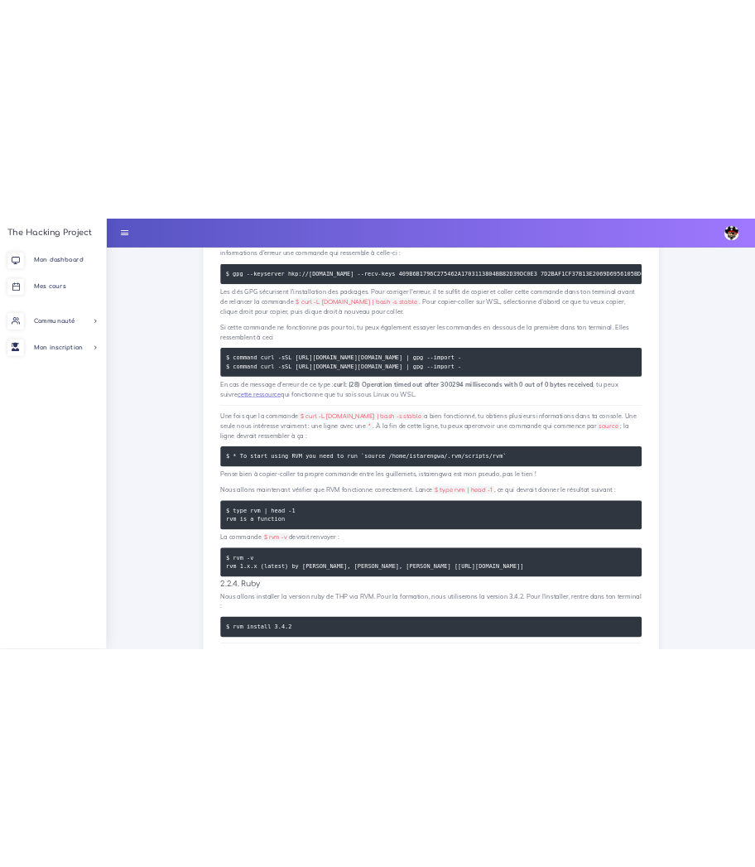
scroll to position [2070, 0]
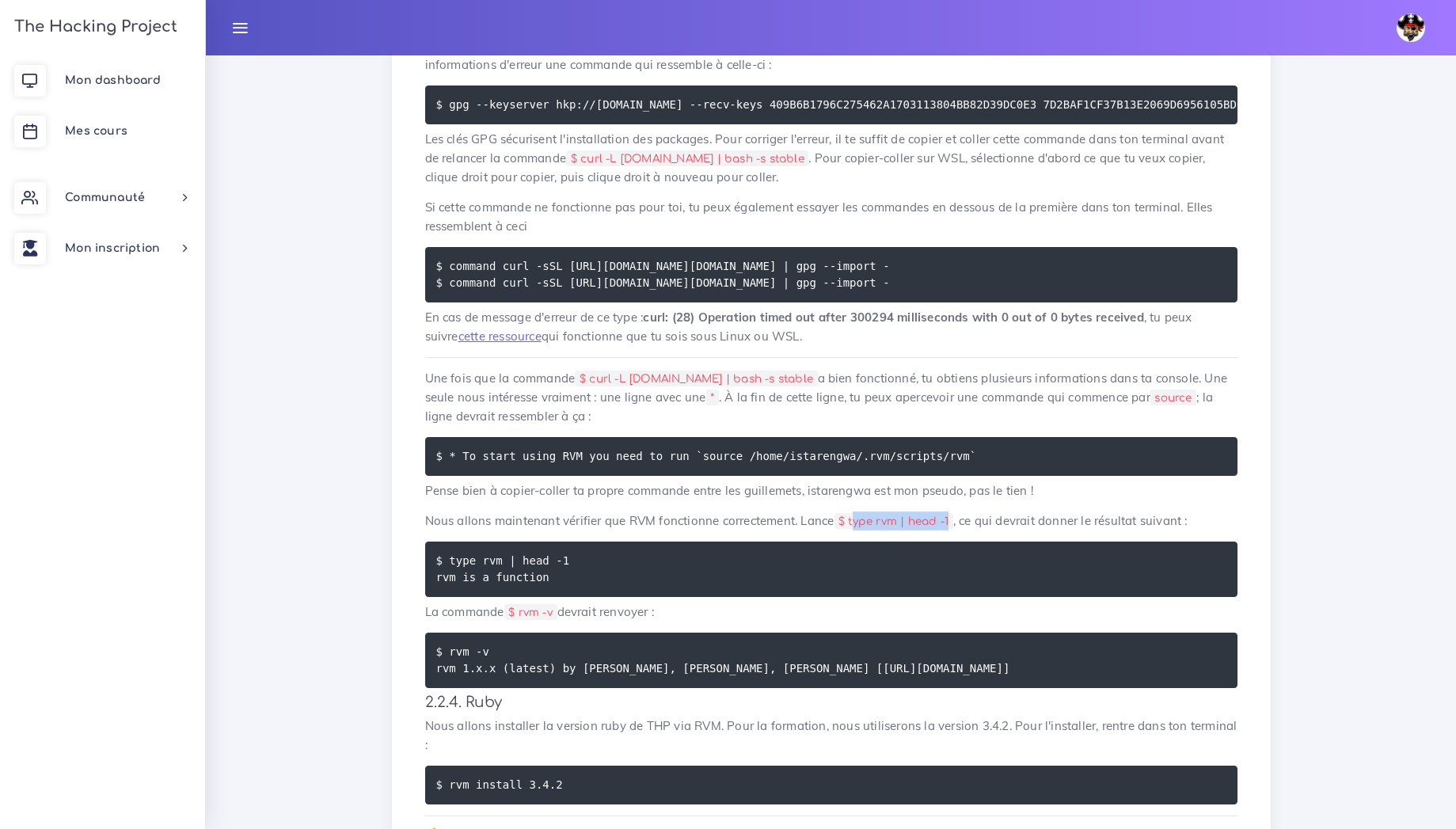
drag, startPoint x: 855, startPoint y: 507, endPoint x: 957, endPoint y: 503, distance: 102.1
click at [953, 513] on code "$ type rvm | head -1" at bounding box center [894, 521] width 119 height 16
copy code "ype rvm | head -1"
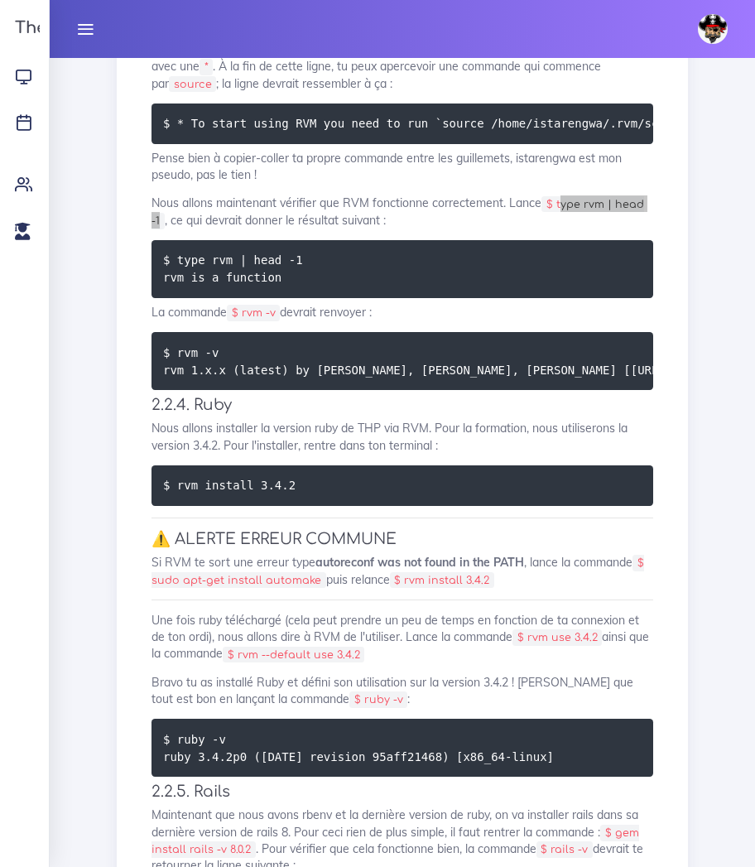
scroll to position [2639, 0]
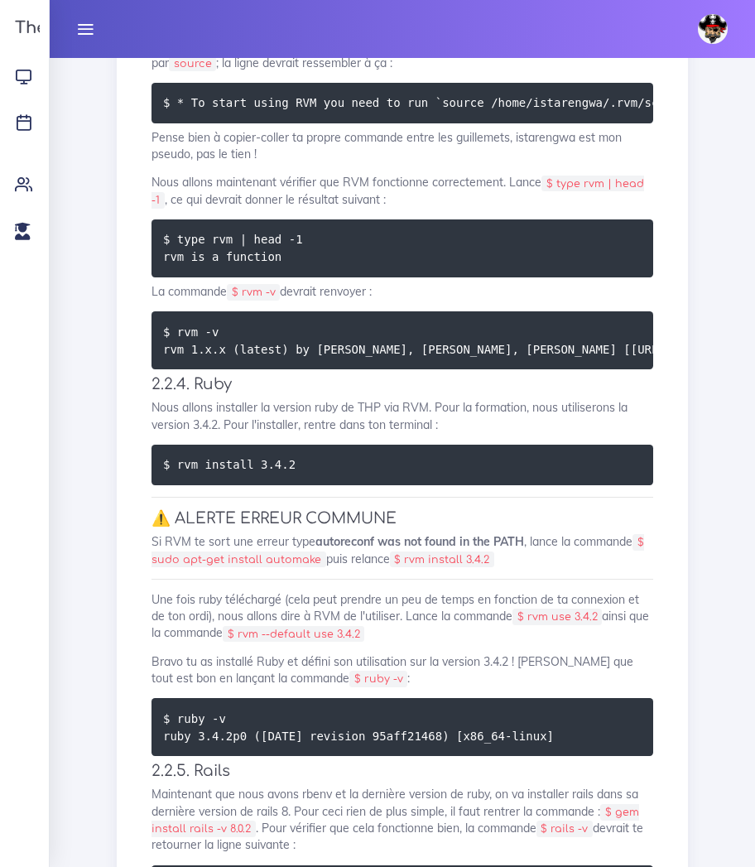
click at [340, 208] on p "Nous allons maintenant vérifier que RVM fonctionne correctement. Lance $ type r…" at bounding box center [403, 191] width 502 height 34
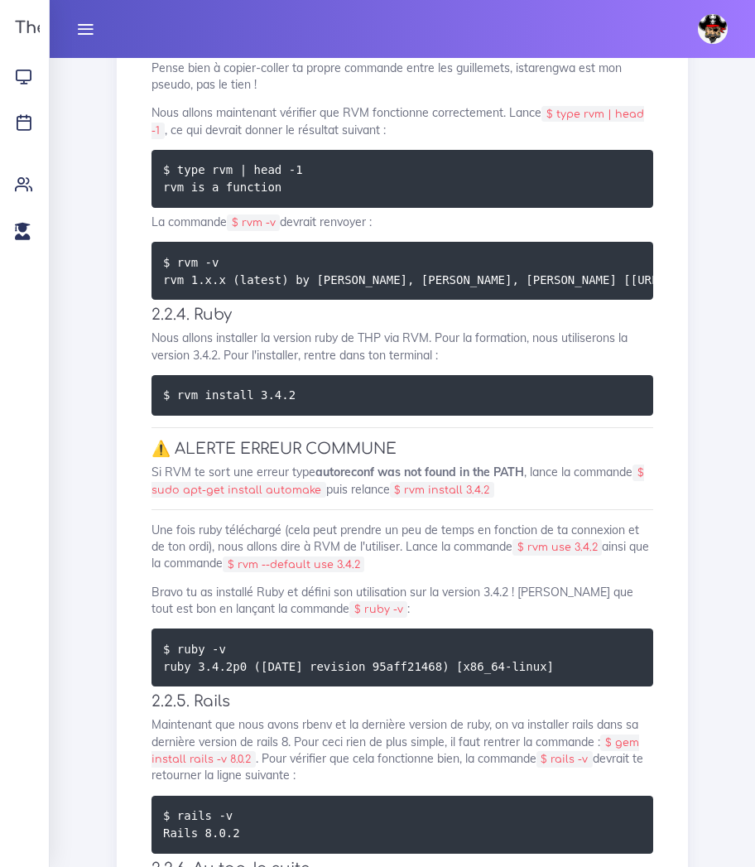
scroll to position [2747, 0]
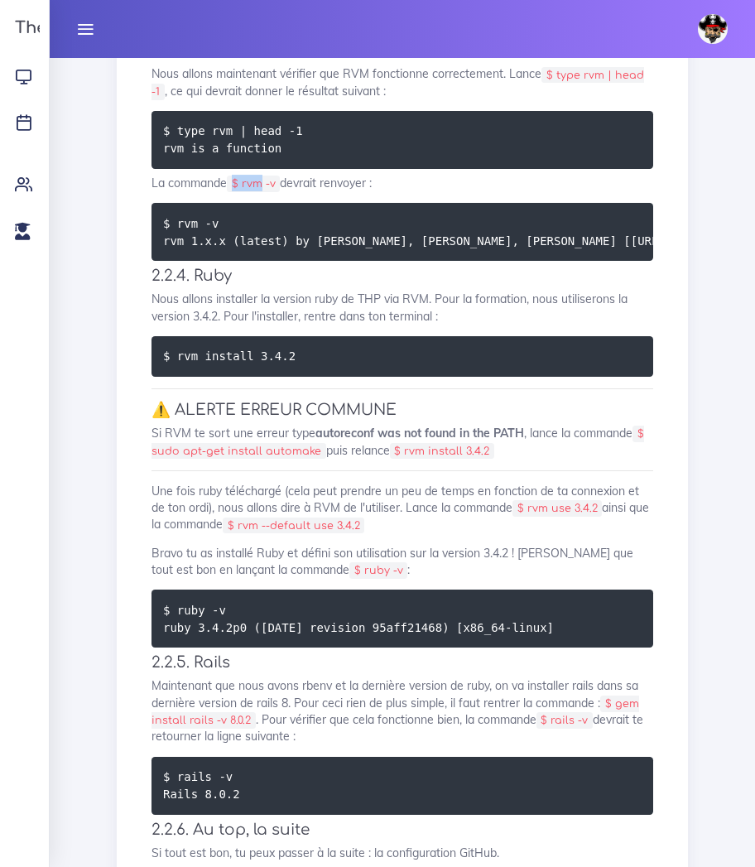
drag, startPoint x: 240, startPoint y: 533, endPoint x: 275, endPoint y: 528, distance: 35.1
click at [275, 192] on code "$ rvm -v" at bounding box center [253, 184] width 53 height 17
drag, startPoint x: 255, startPoint y: 538, endPoint x: 292, endPoint y: 536, distance: 36.5
click at [280, 192] on code "$ rvm -v" at bounding box center [253, 184] width 53 height 17
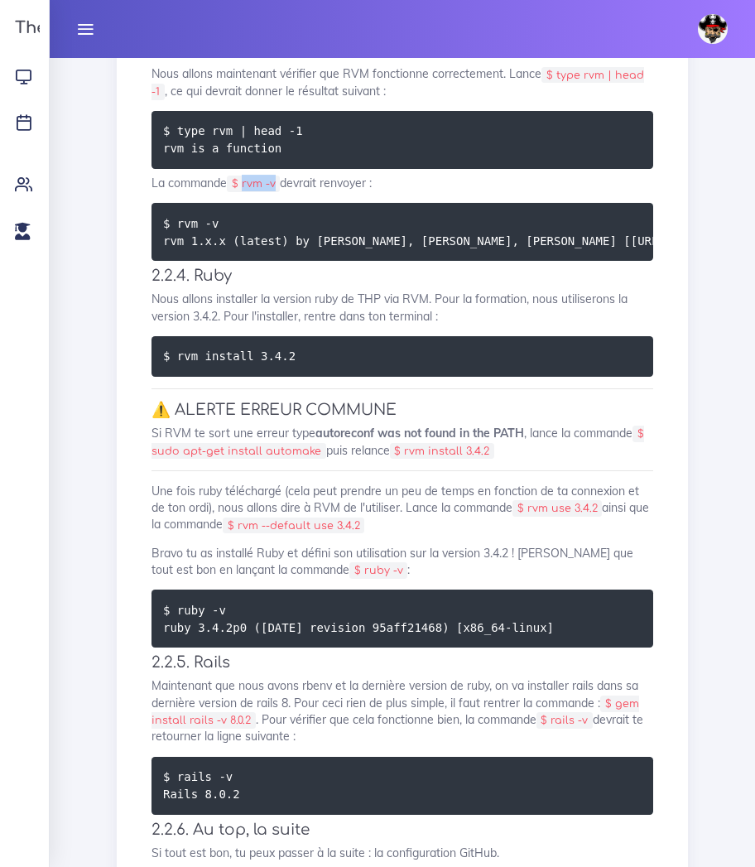
copy code "rvm -v"
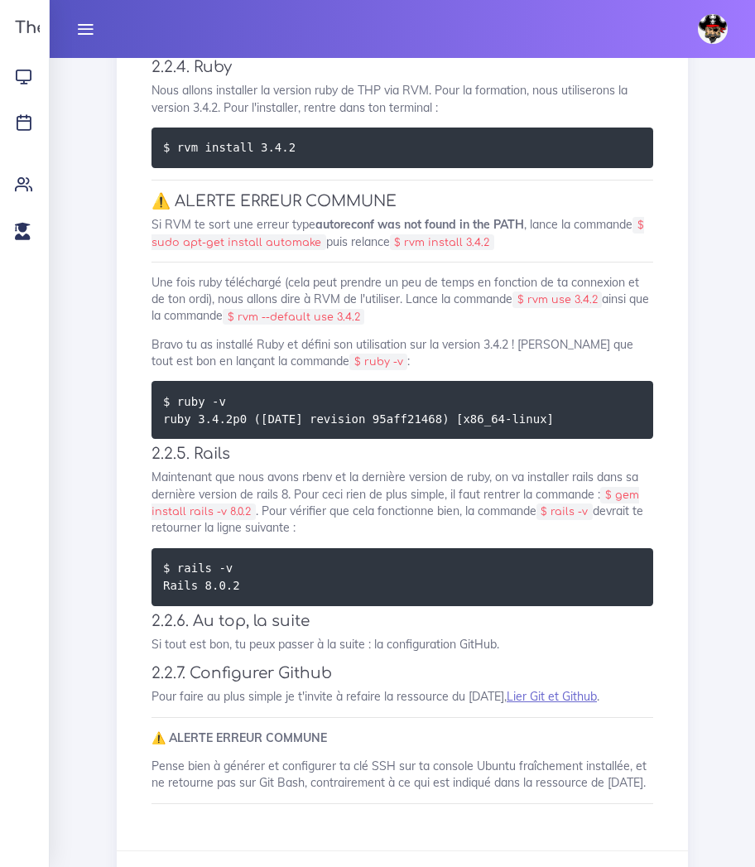
scroll to position [2972, 0]
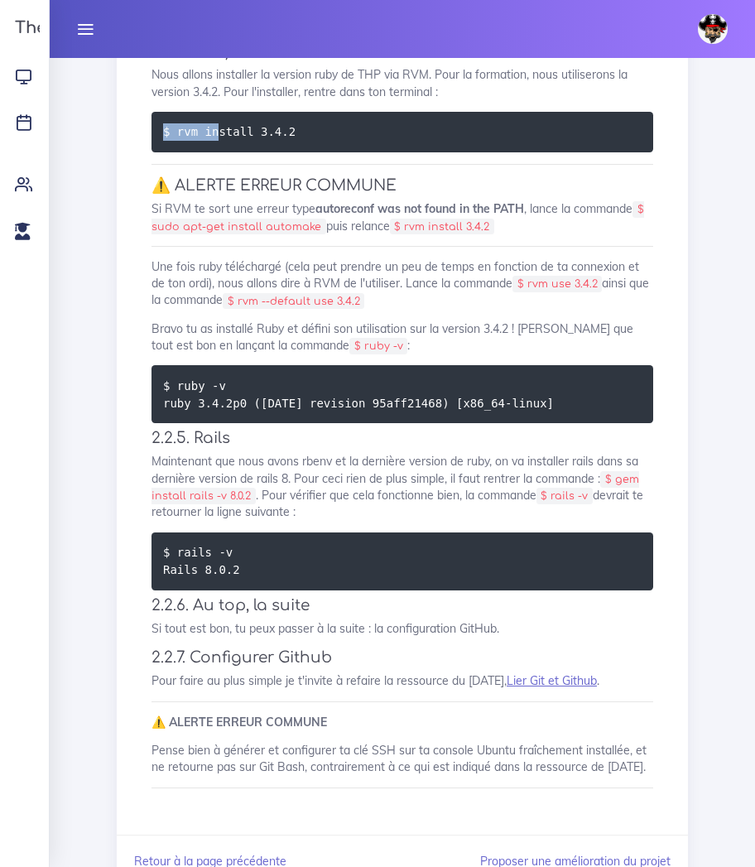
drag, startPoint x: 319, startPoint y: 493, endPoint x: 213, endPoint y: 502, distance: 106.4
click at [213, 152] on pre "$ rvm install 3.4.2" at bounding box center [403, 132] width 502 height 41
click at [213, 141] on code "$ rvm install 3.4.2" at bounding box center [231, 132] width 137 height 18
drag, startPoint x: 176, startPoint y: 504, endPoint x: 299, endPoint y: 505, distance: 122.6
click at [299, 152] on pre "$ rvm install 3.4.2" at bounding box center [403, 132] width 502 height 41
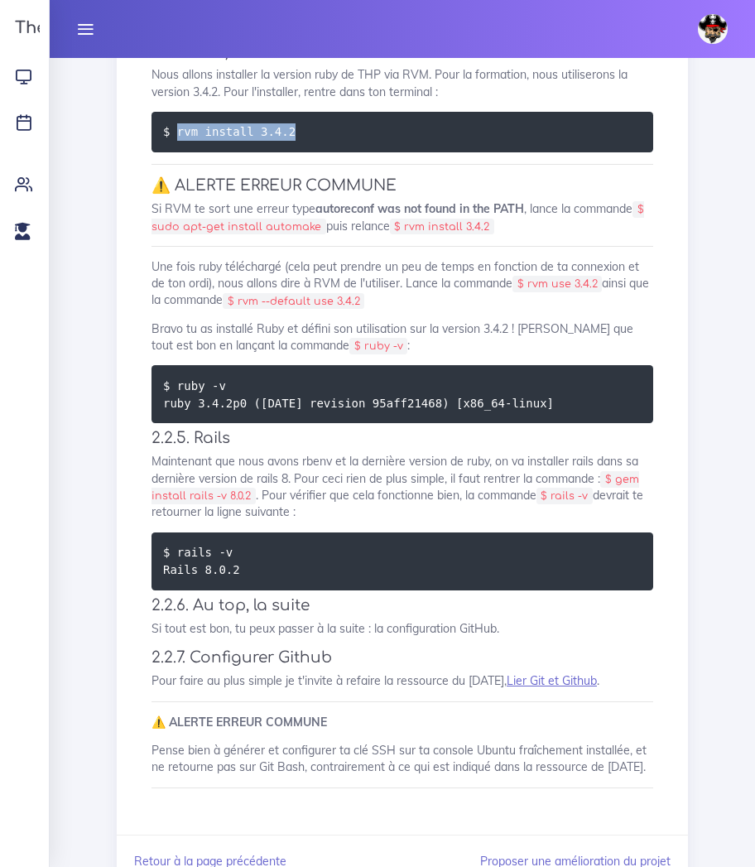
copy code "rvm install 3.4.2"
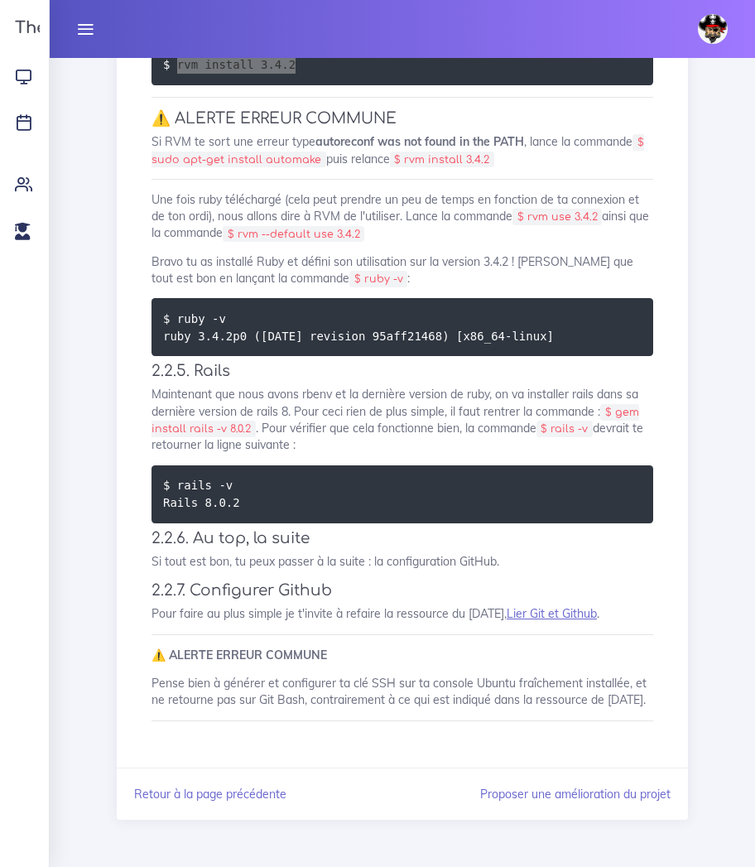
scroll to position [3451, 0]
drag, startPoint x: 247, startPoint y: 299, endPoint x: 180, endPoint y: 292, distance: 67.5
click at [180, 298] on pre "$ ruby -v ruby 3.4.2p0 (2020-12-25 revision 95aff21468) [x86_64-linux]" at bounding box center [403, 327] width 502 height 58
copy code "uby -v"
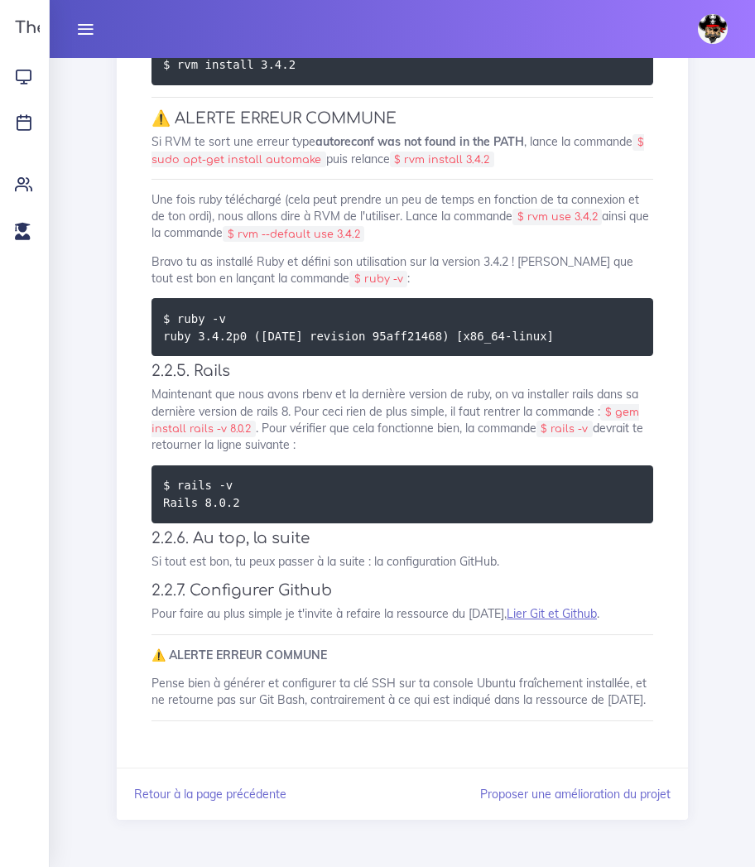
click at [313, 386] on p "Maintenant que nous avons rbenv et la dernière version de ruby, on va installer…" at bounding box center [403, 419] width 502 height 67
drag, startPoint x: 245, startPoint y: 369, endPoint x: 376, endPoint y: 364, distance: 131.0
click at [376, 404] on code "$ gem install rails -v 8.0.2" at bounding box center [396, 420] width 488 height 33
copy code "gem install rails -v 8.0.2"
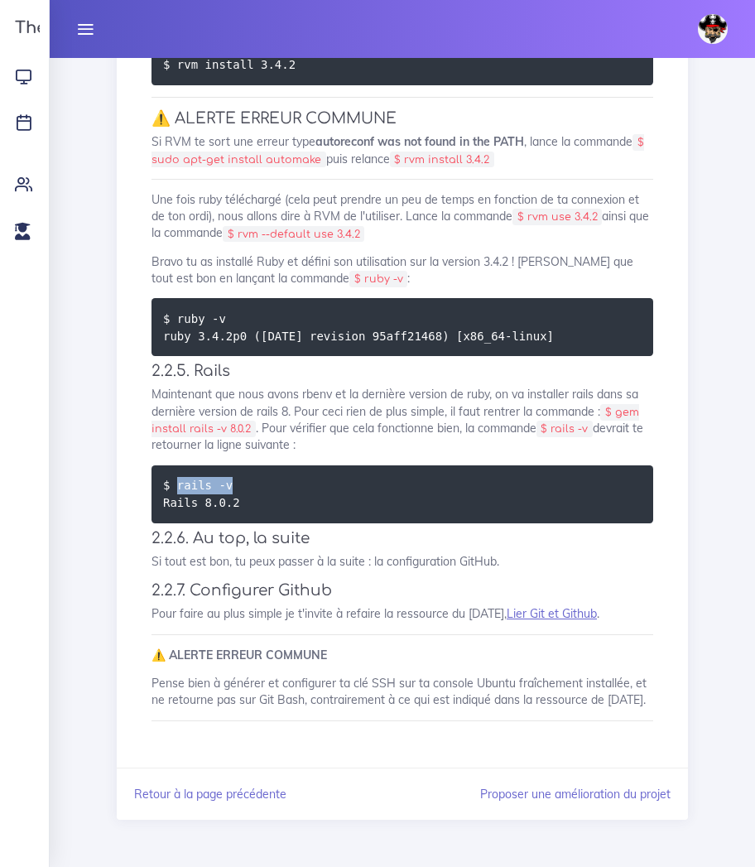
drag, startPoint x: 237, startPoint y: 425, endPoint x: 176, endPoint y: 431, distance: 61.6
click at [176, 465] on pre "$ rails -v Rails 8.0.2" at bounding box center [403, 494] width 502 height 58
copy code "rails -v"
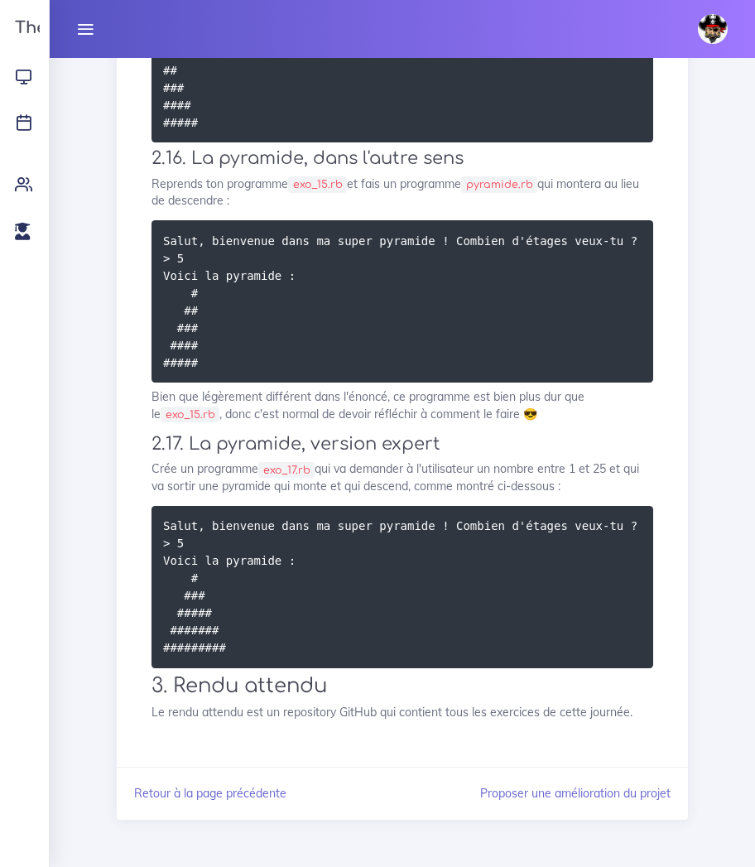
scroll to position [2125, 0]
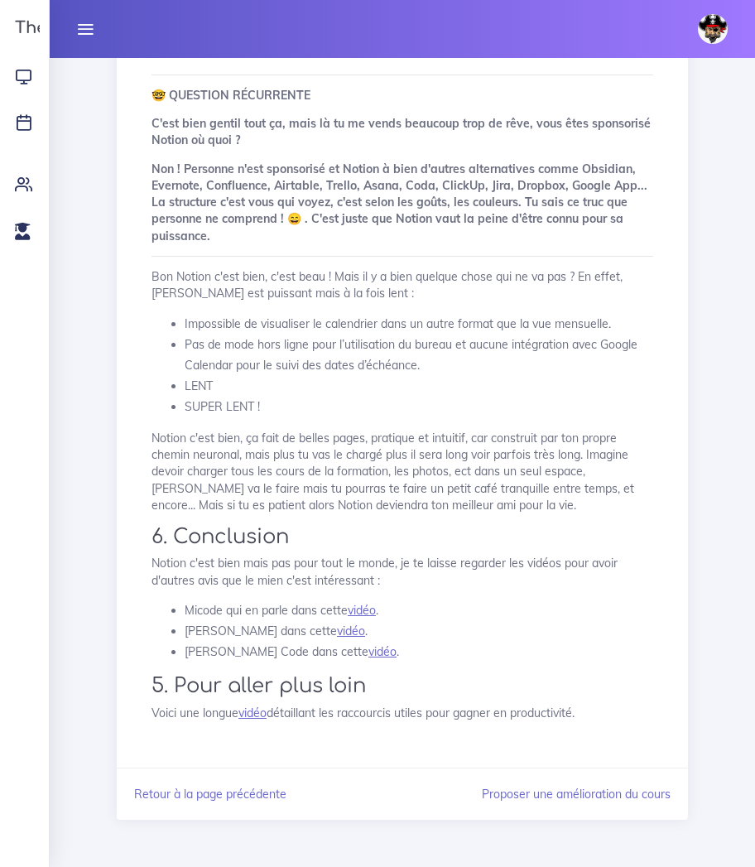
scroll to position [3130, 0]
